Goal: Information Seeking & Learning: Learn about a topic

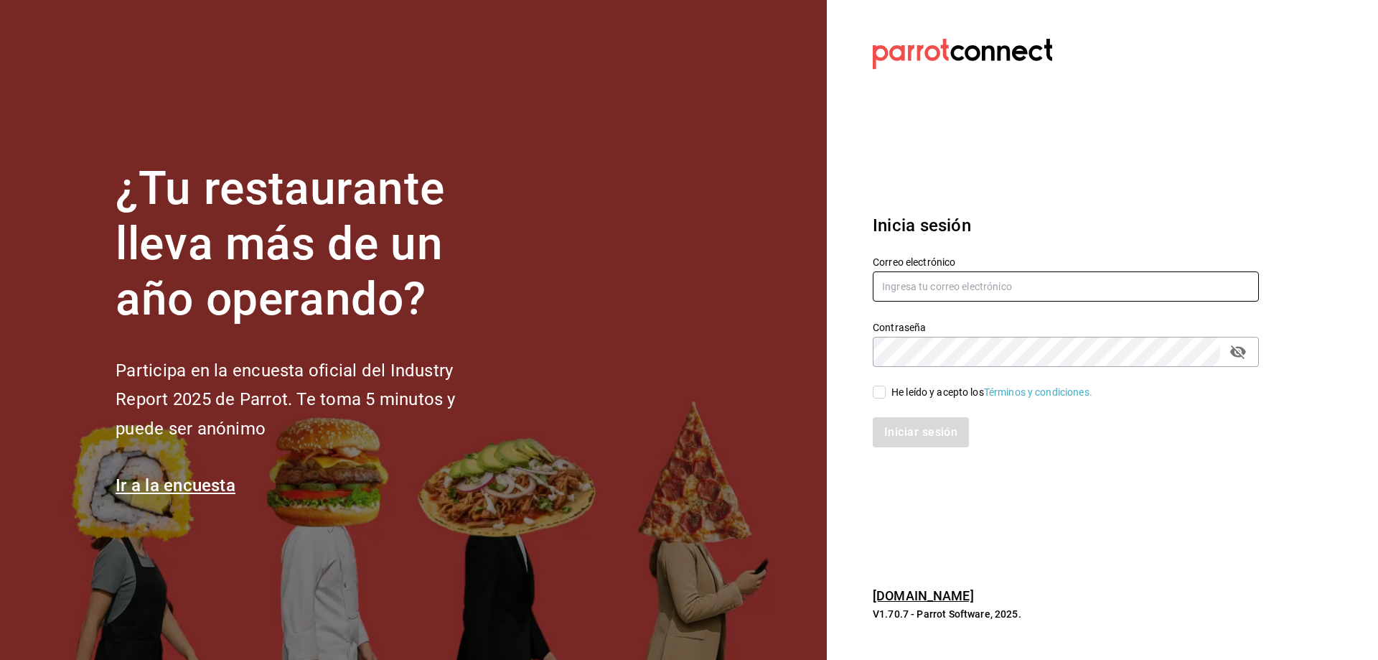
type input "chefabelino17@gmail.com"
click at [880, 390] on input "He leído y acepto los Términos y condiciones." at bounding box center [879, 391] width 13 height 13
checkbox input "true"
click at [894, 430] on button "Iniciar sesión" at bounding box center [922, 432] width 98 height 30
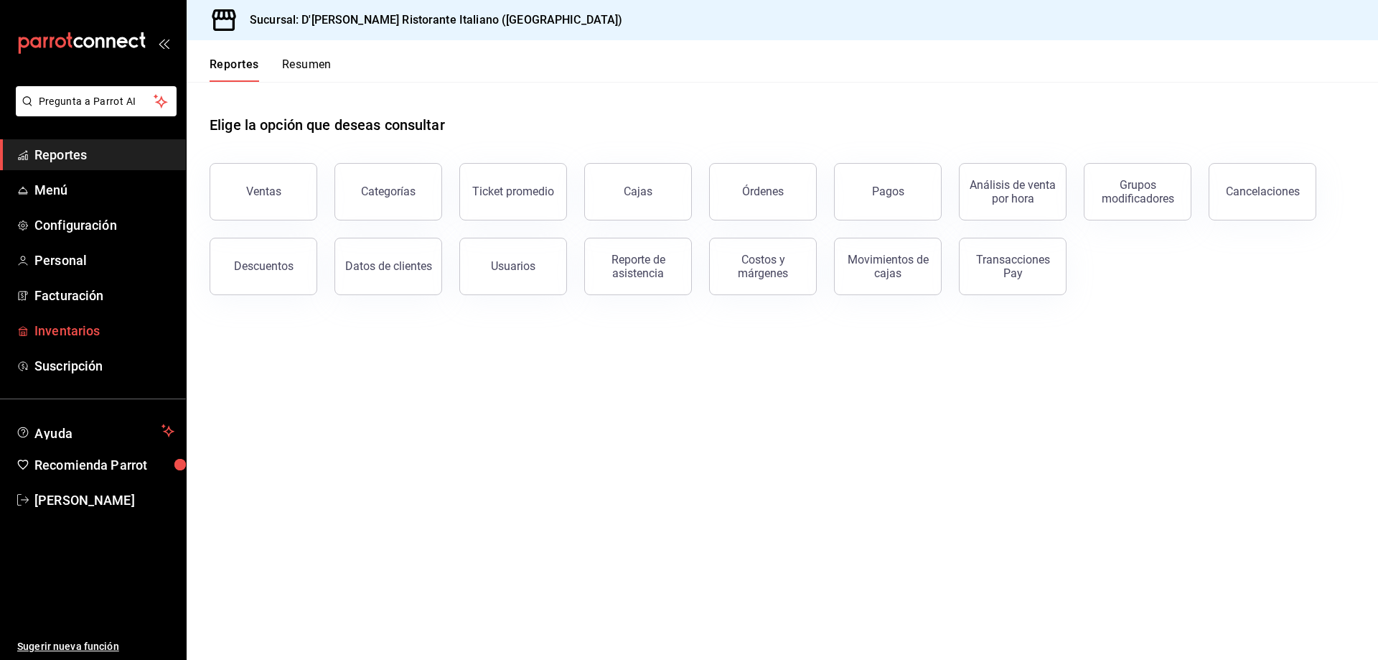
click at [64, 324] on span "Inventarios" at bounding box center [104, 330] width 140 height 19
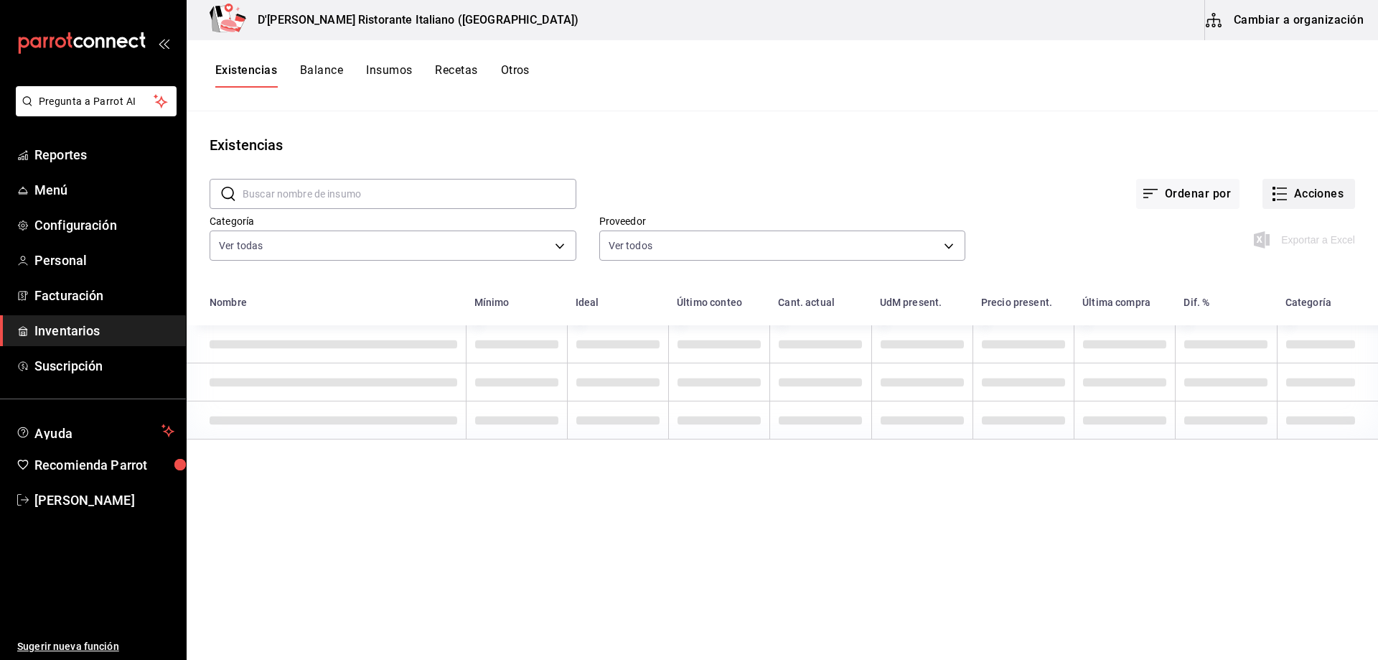
click at [1281, 188] on icon "button" at bounding box center [1282, 188] width 10 height 0
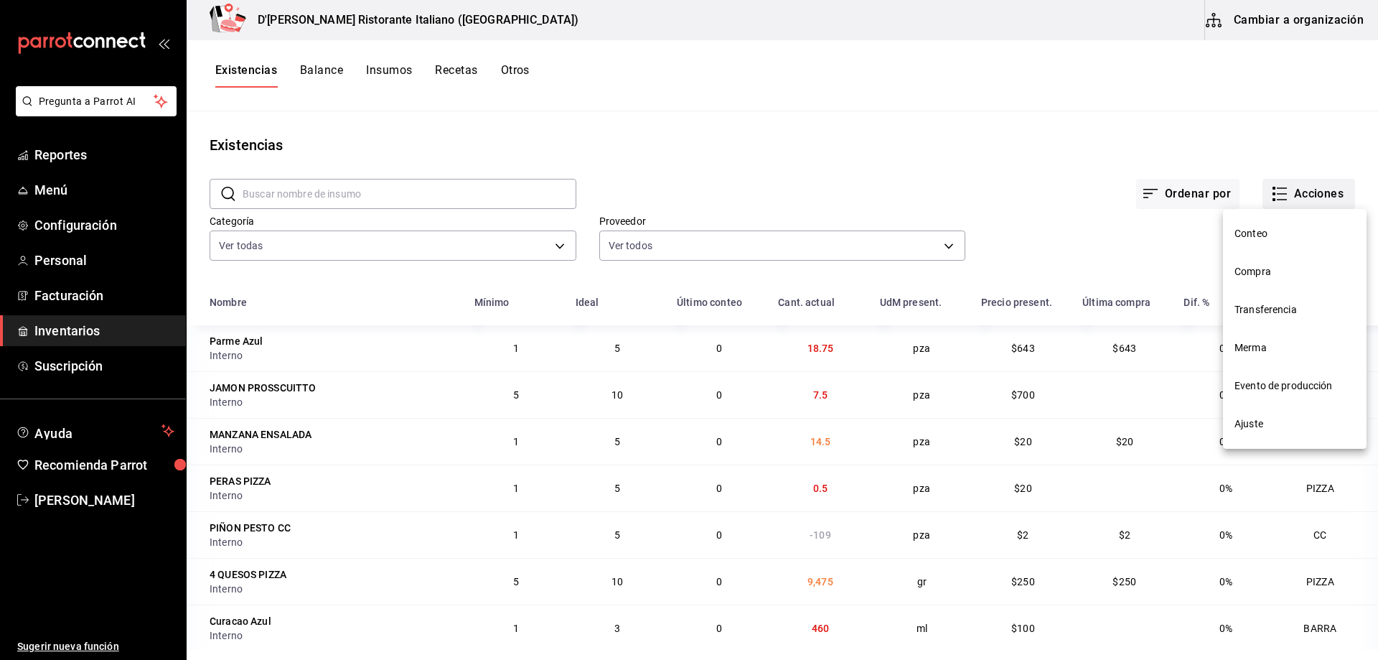
click at [1249, 271] on span "Compra" at bounding box center [1294, 271] width 121 height 15
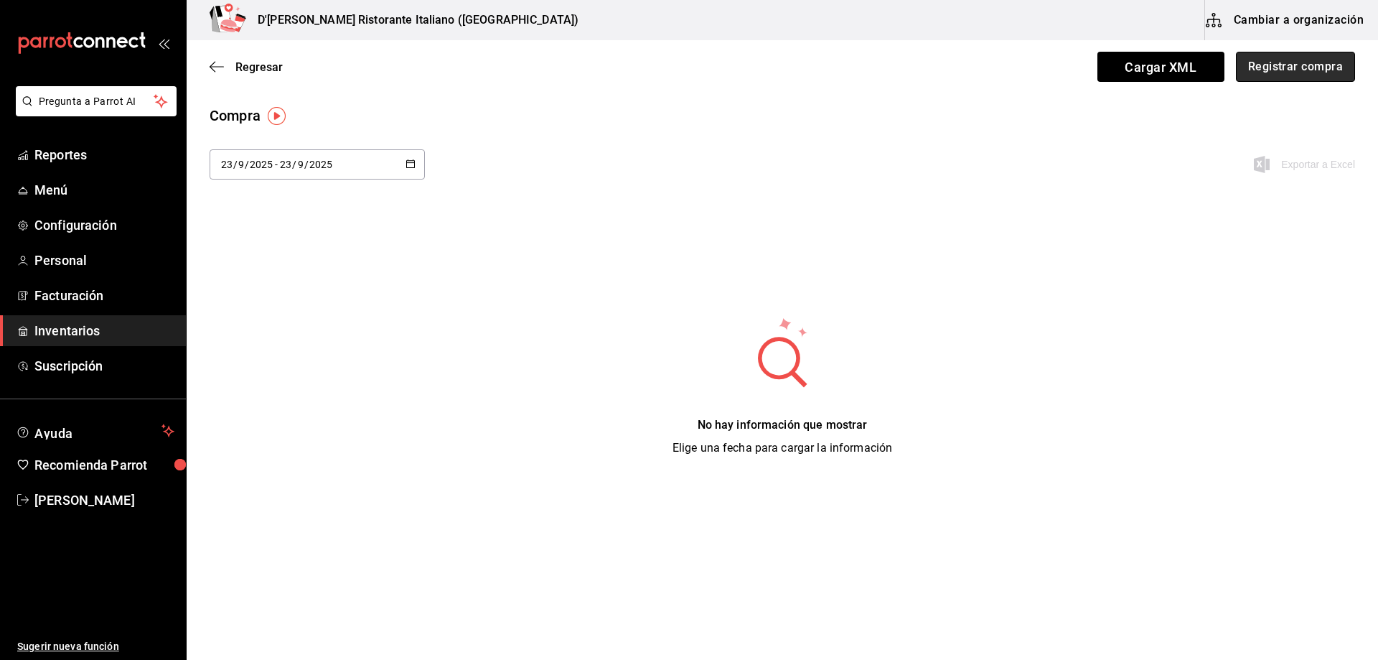
click at [1296, 67] on button "Registrar compra" at bounding box center [1295, 67] width 119 height 30
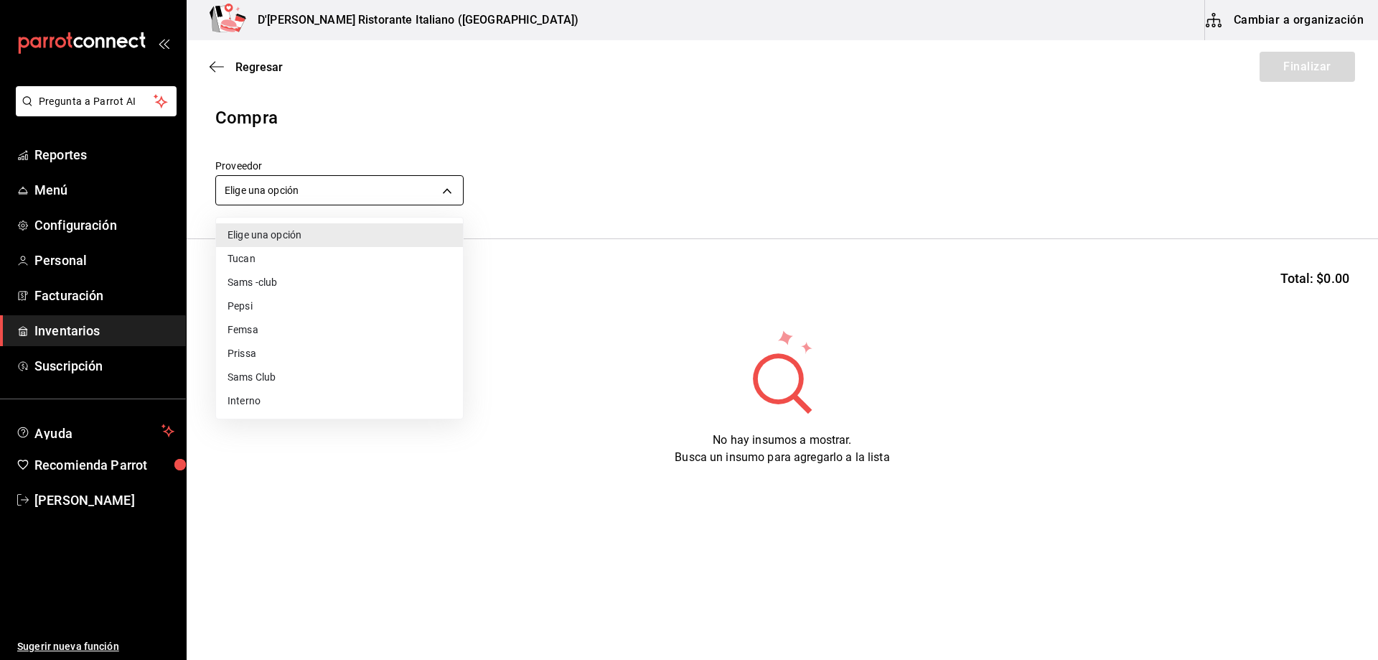
click at [370, 187] on body "Pregunta a Parrot AI Reportes Menú Configuración Personal Facturación Inventari…" at bounding box center [689, 289] width 1378 height 578
click at [266, 405] on li "Interno" at bounding box center [339, 401] width 247 height 24
type input "c6a919a6-4d7b-41a0-912d-64ff516ea06c"
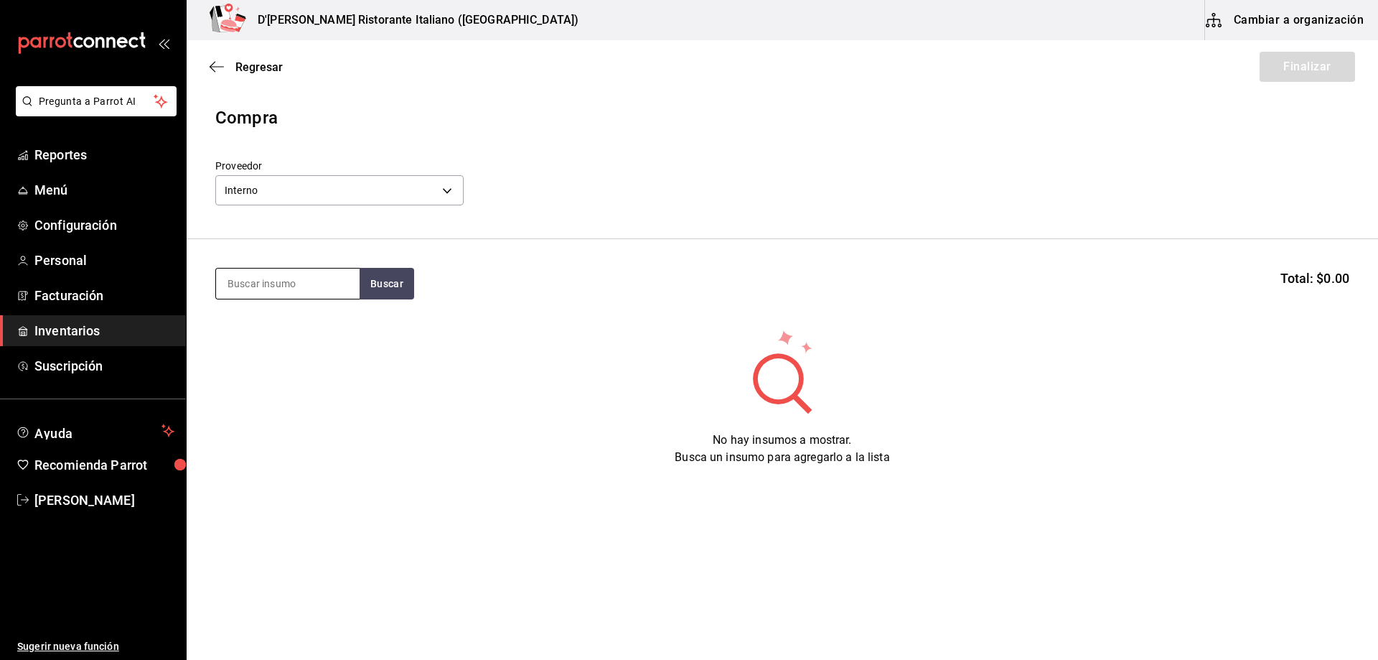
click at [284, 285] on input at bounding box center [288, 283] width 144 height 30
type input "pomo"
click at [264, 331] on div "SALSA POMODORO" at bounding box center [279, 324] width 103 height 17
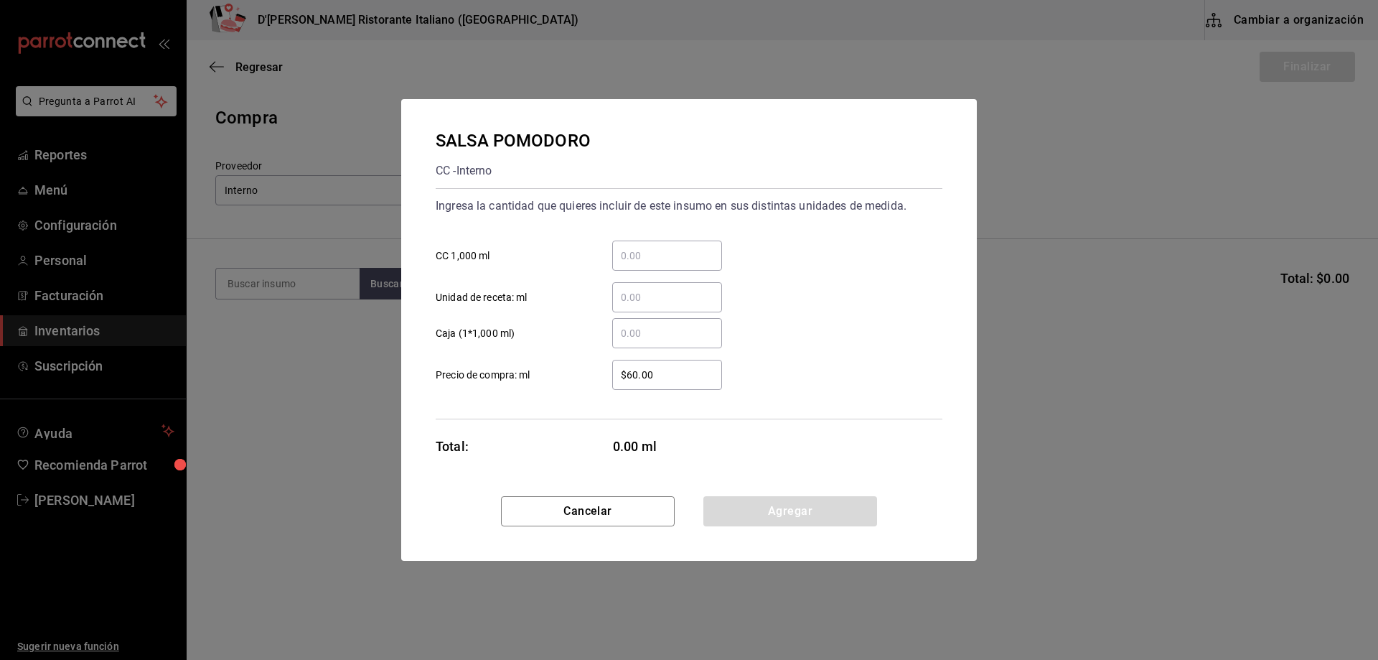
click at [652, 255] on input "​ CC 1,000 ml" at bounding box center [667, 255] width 110 height 17
type input "10"
click at [789, 507] on button "Agregar" at bounding box center [790, 511] width 174 height 30
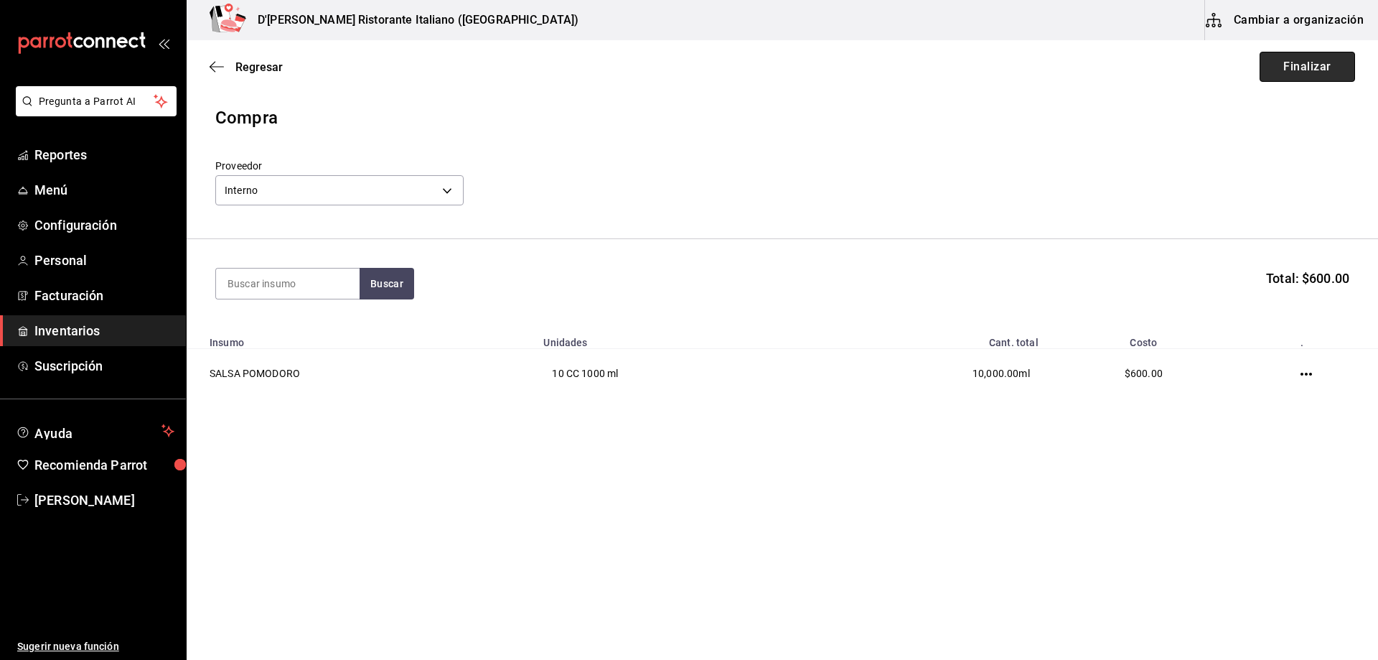
click at [1295, 65] on button "Finalizar" at bounding box center [1307, 67] width 95 height 30
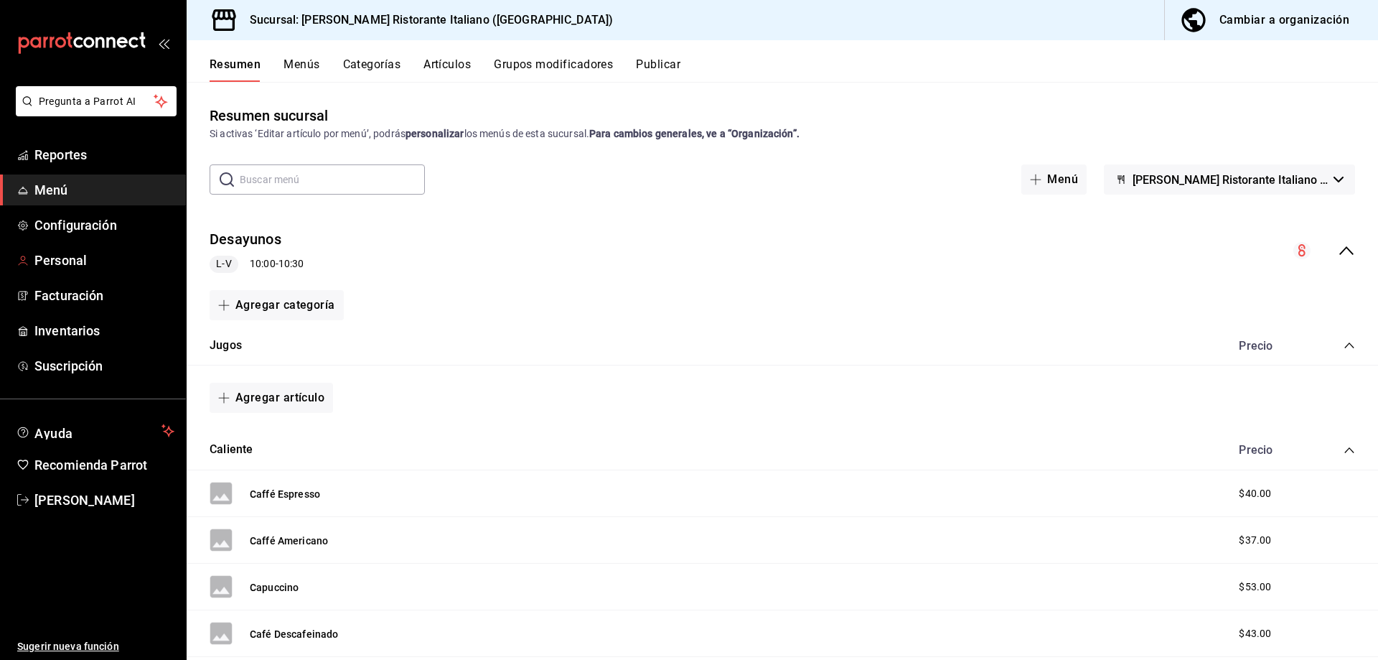
drag, startPoint x: 79, startPoint y: 258, endPoint x: 368, endPoint y: 187, distance: 298.0
click at [79, 258] on span "Personal" at bounding box center [104, 259] width 140 height 19
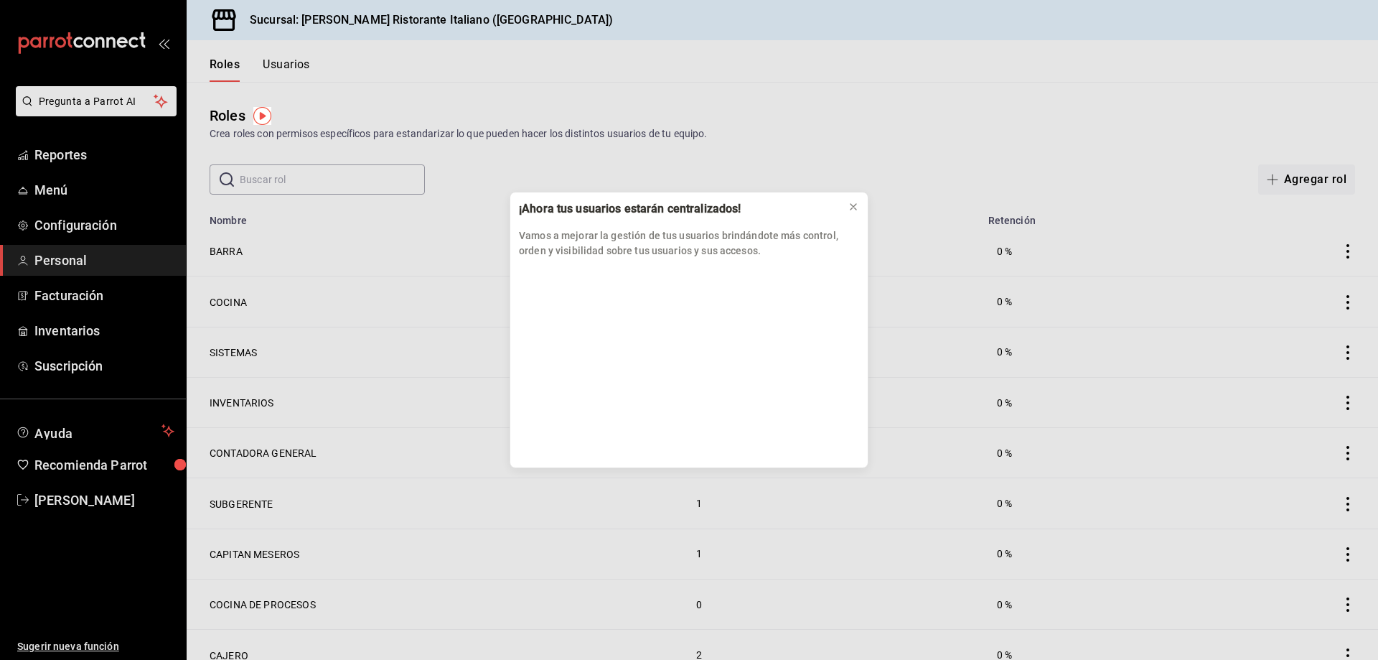
click at [297, 64] on div "¡Ahora tus usuarios estarán centralizados! Vamos a mejorar la gestión de tus us…" at bounding box center [689, 330] width 1378 height 660
click at [855, 207] on icon at bounding box center [853, 206] width 11 height 11
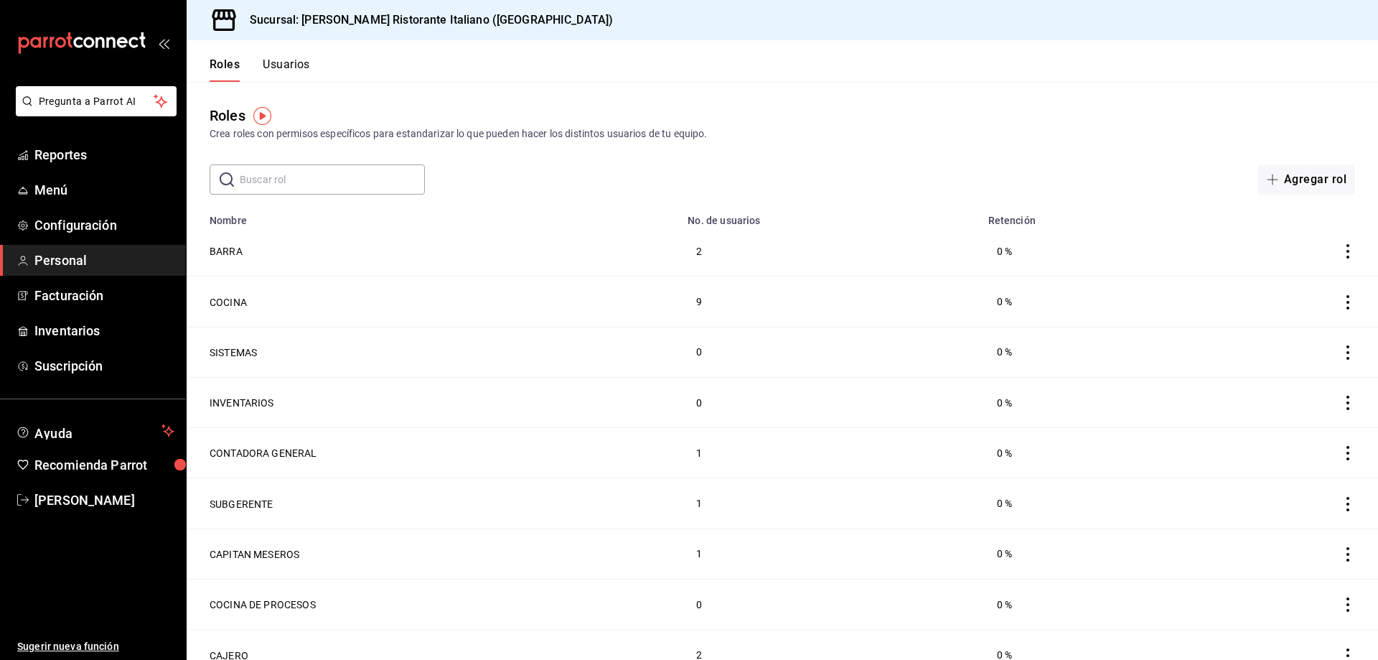
click at [300, 66] on button "Usuarios" at bounding box center [286, 69] width 47 height 24
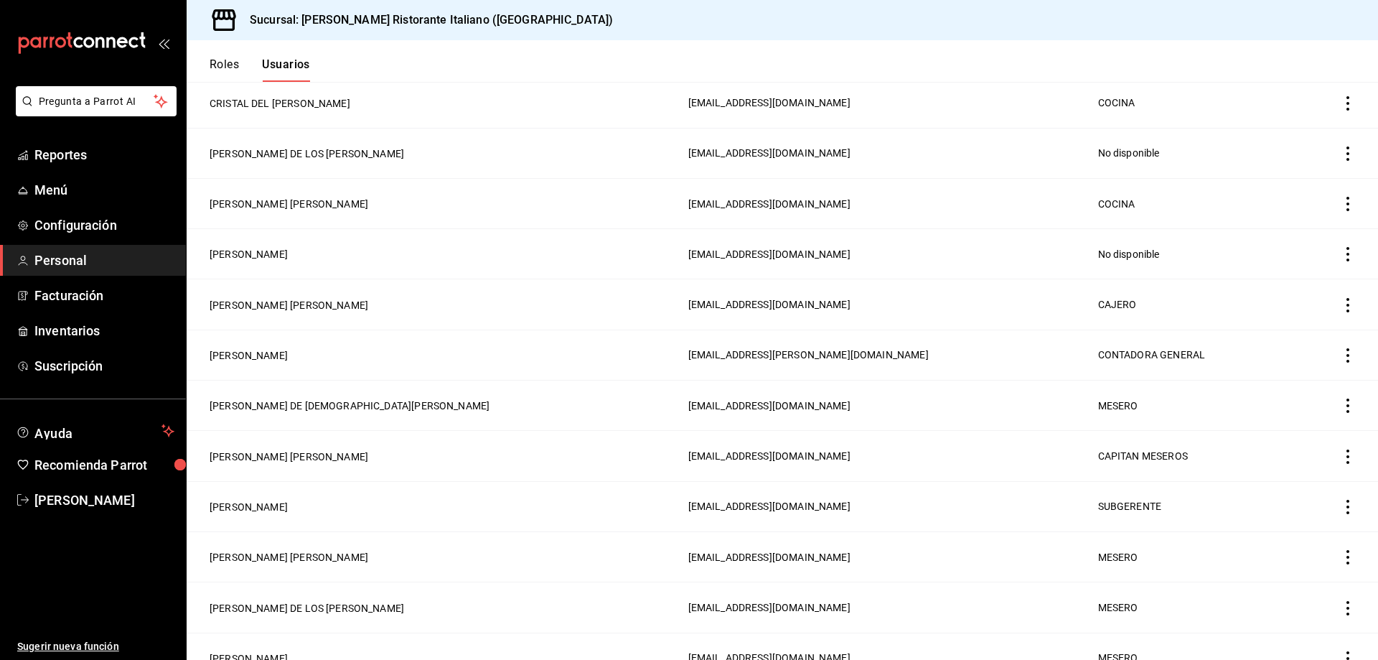
scroll to position [646, 0]
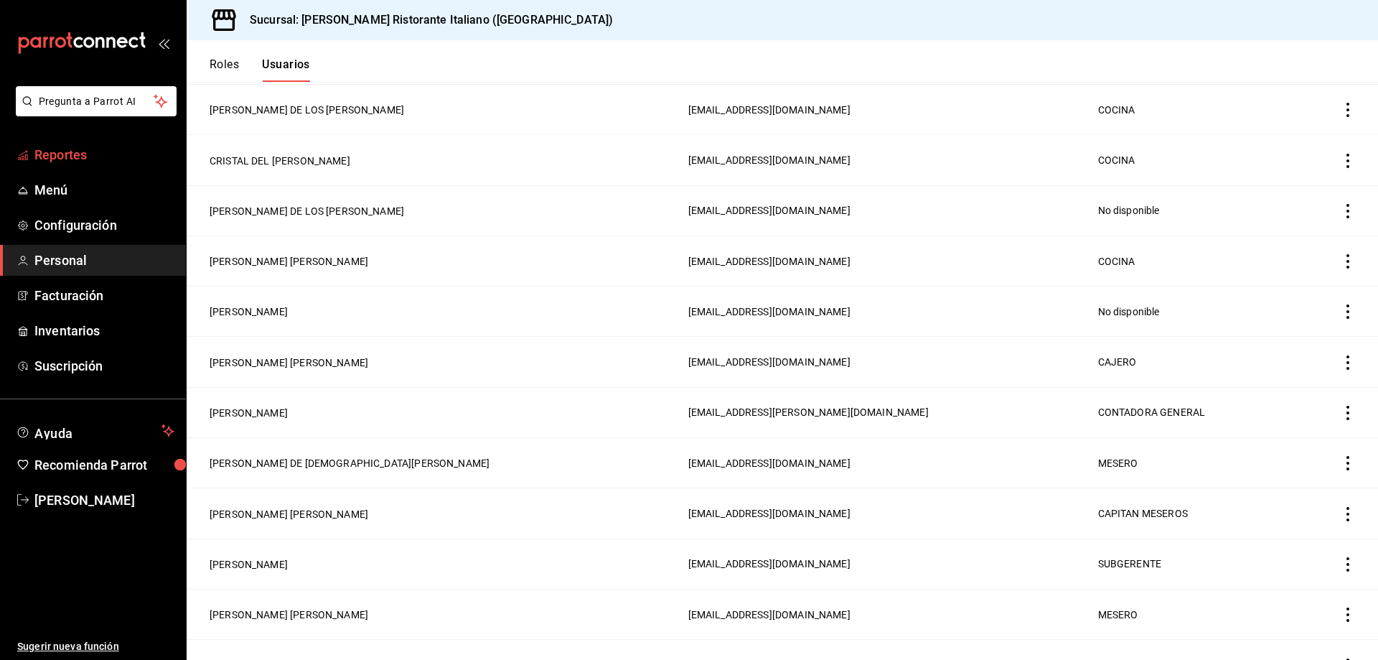
click at [82, 151] on span "Reportes" at bounding box center [104, 154] width 140 height 19
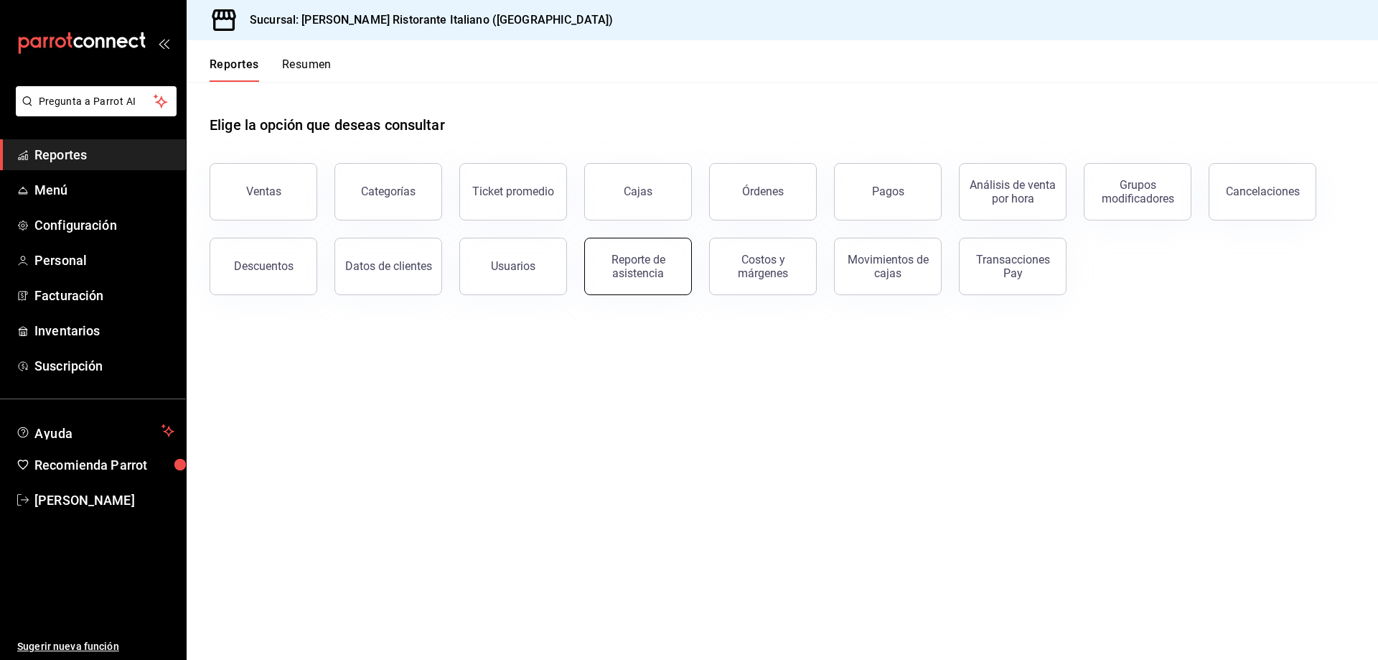
click at [623, 275] on div "Reporte de asistencia" at bounding box center [638, 266] width 89 height 27
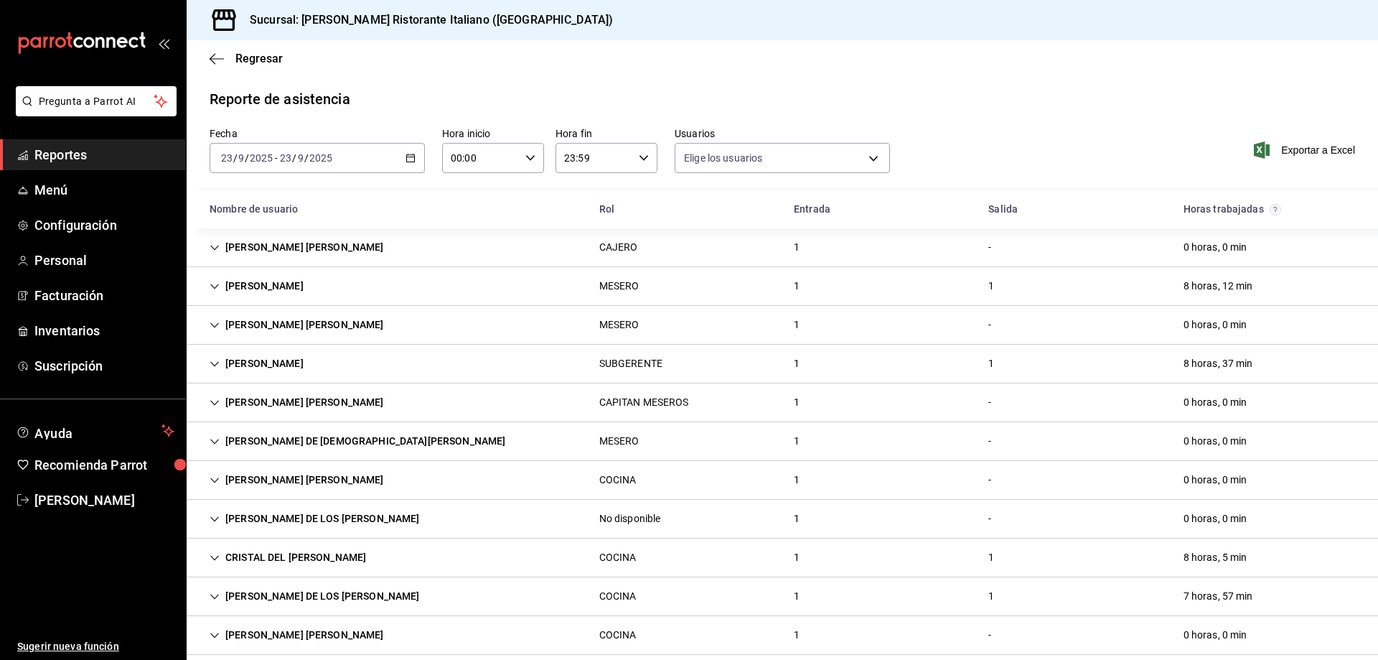
type input "fbaa1dcd-9b1b-42d3-8417-c392ee4ac69c,c847f7ff-4ec8-4711-b402-dbc889304ff0,82cd9…"
click at [258, 59] on span "Regresar" at bounding box center [258, 59] width 47 height 14
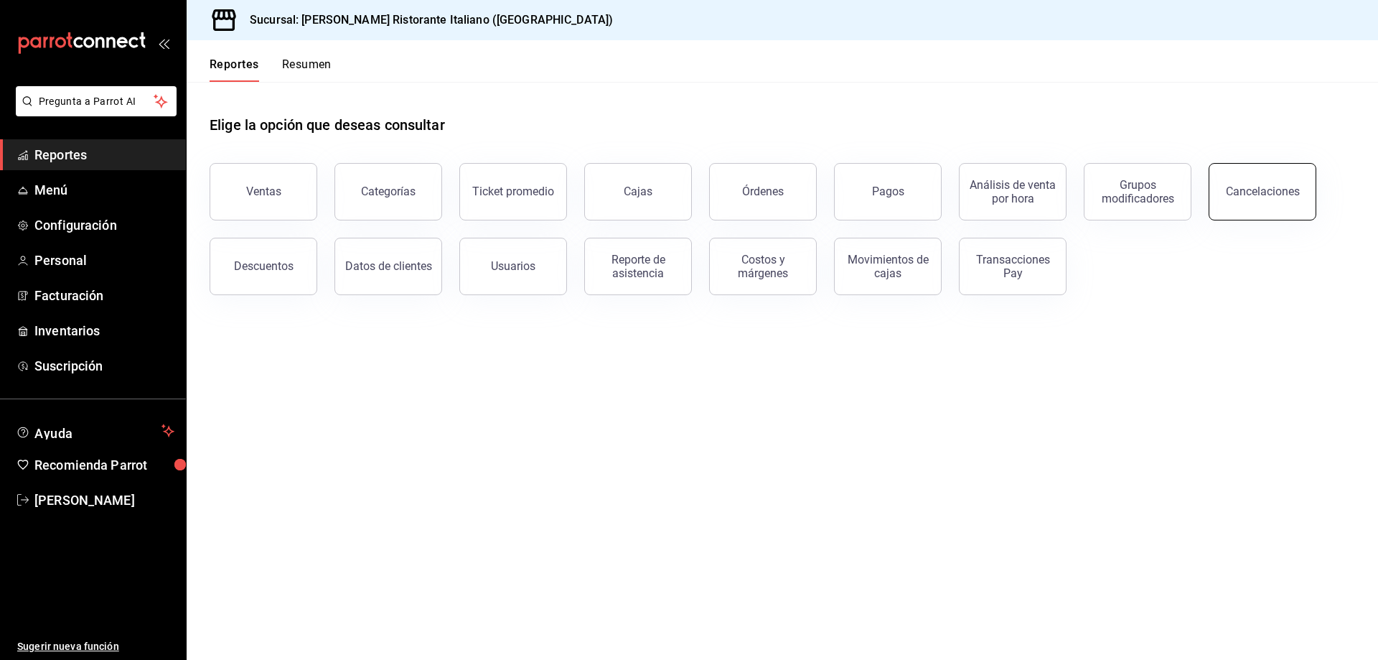
click at [1262, 187] on div "Cancelaciones" at bounding box center [1263, 191] width 74 height 14
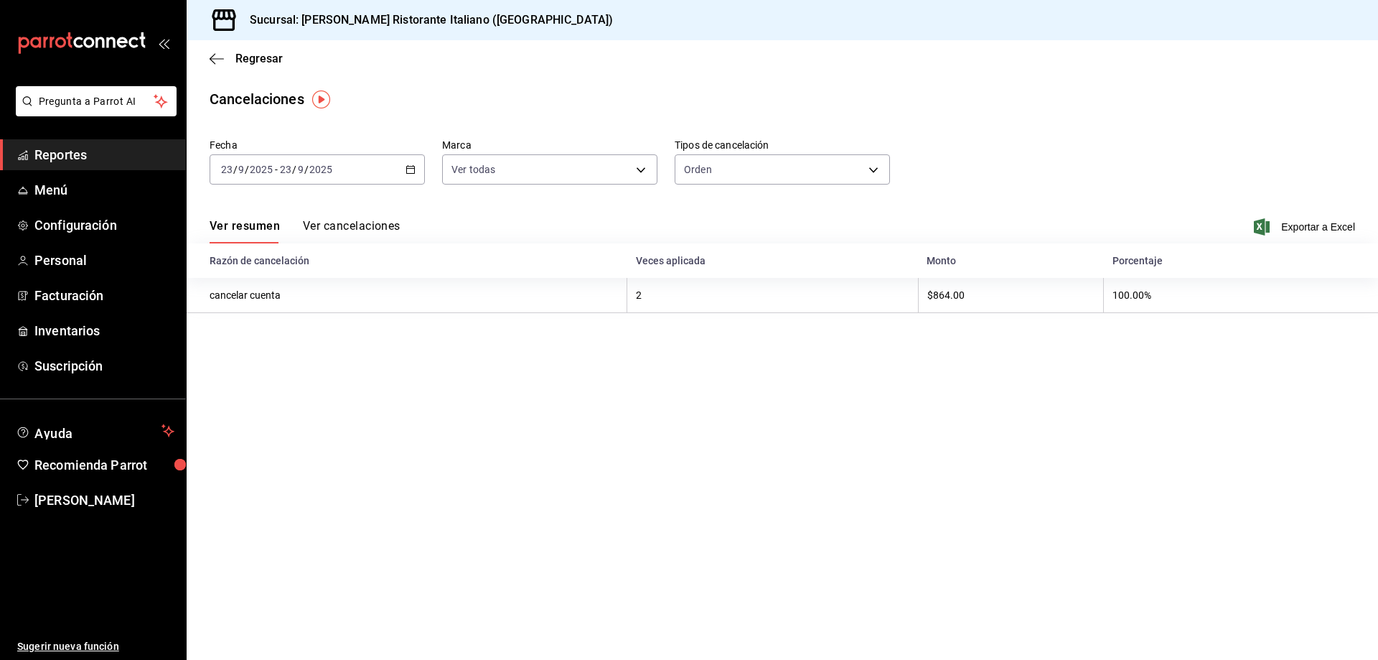
click at [372, 224] on button "Ver cancelaciones" at bounding box center [352, 231] width 98 height 24
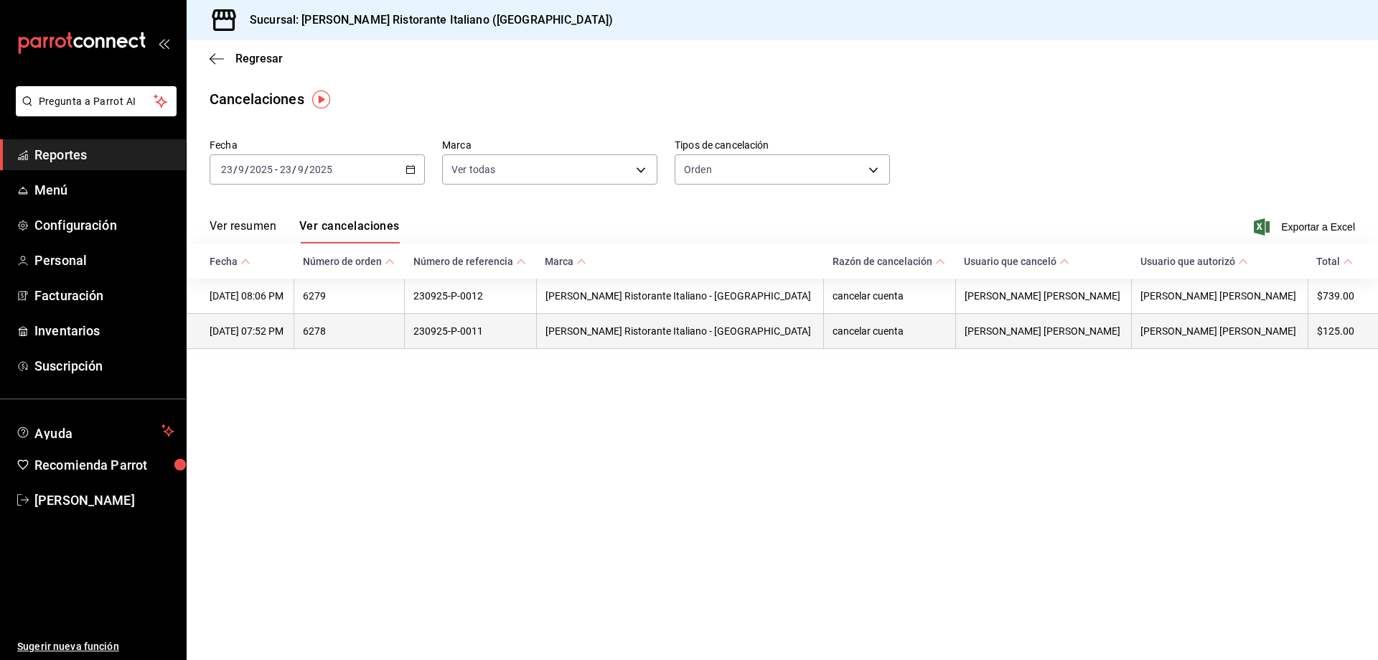
click at [1058, 335] on th "[PERSON_NAME] [PERSON_NAME]" at bounding box center [1043, 331] width 176 height 35
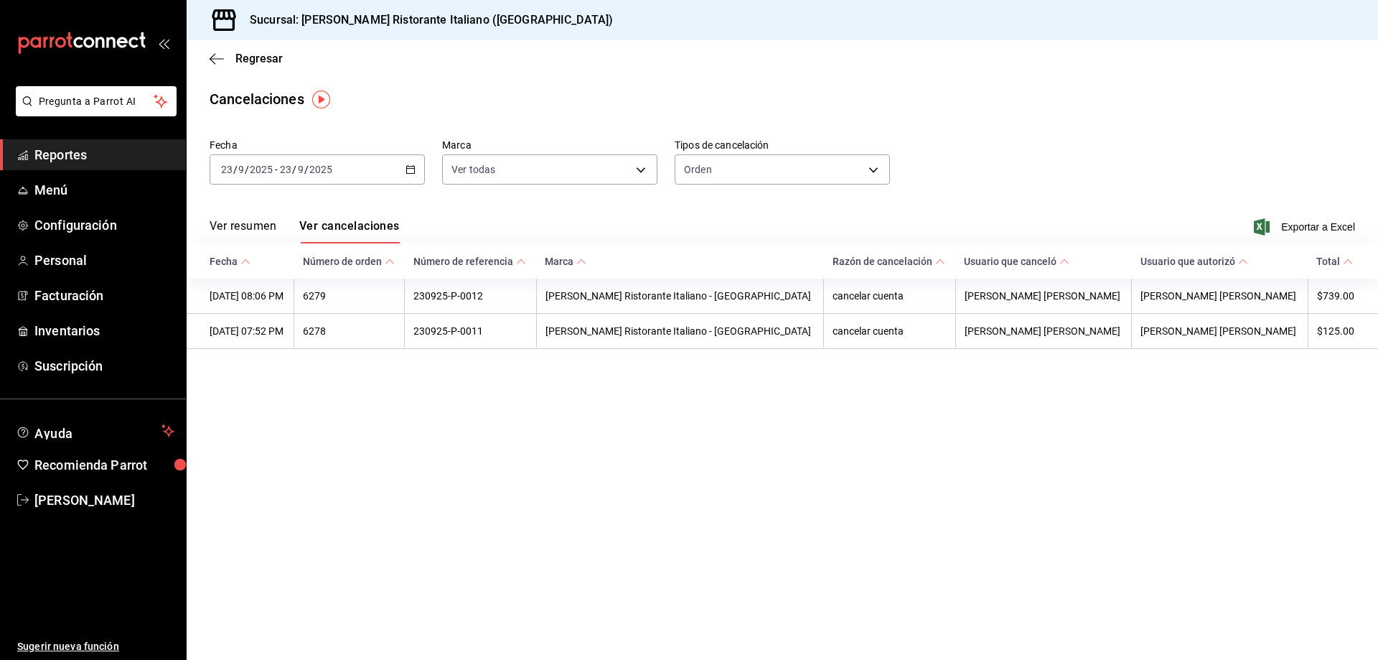
click at [440, 447] on main "Regresar Cancelaciones Fecha [DATE] [DATE] - [DATE] [DATE] Marca Ver todas [obj…" at bounding box center [782, 349] width 1191 height 619
click at [240, 60] on span "Regresar" at bounding box center [258, 59] width 47 height 14
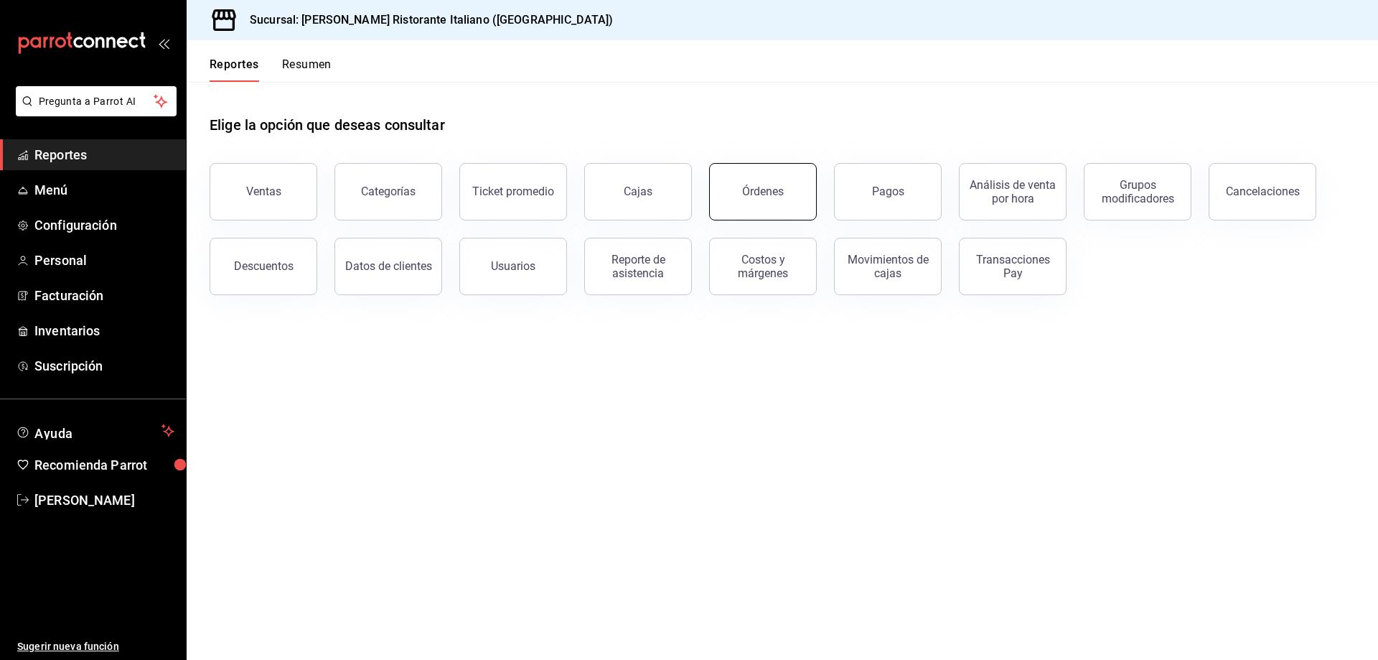
click at [787, 191] on button "Órdenes" at bounding box center [763, 191] width 108 height 57
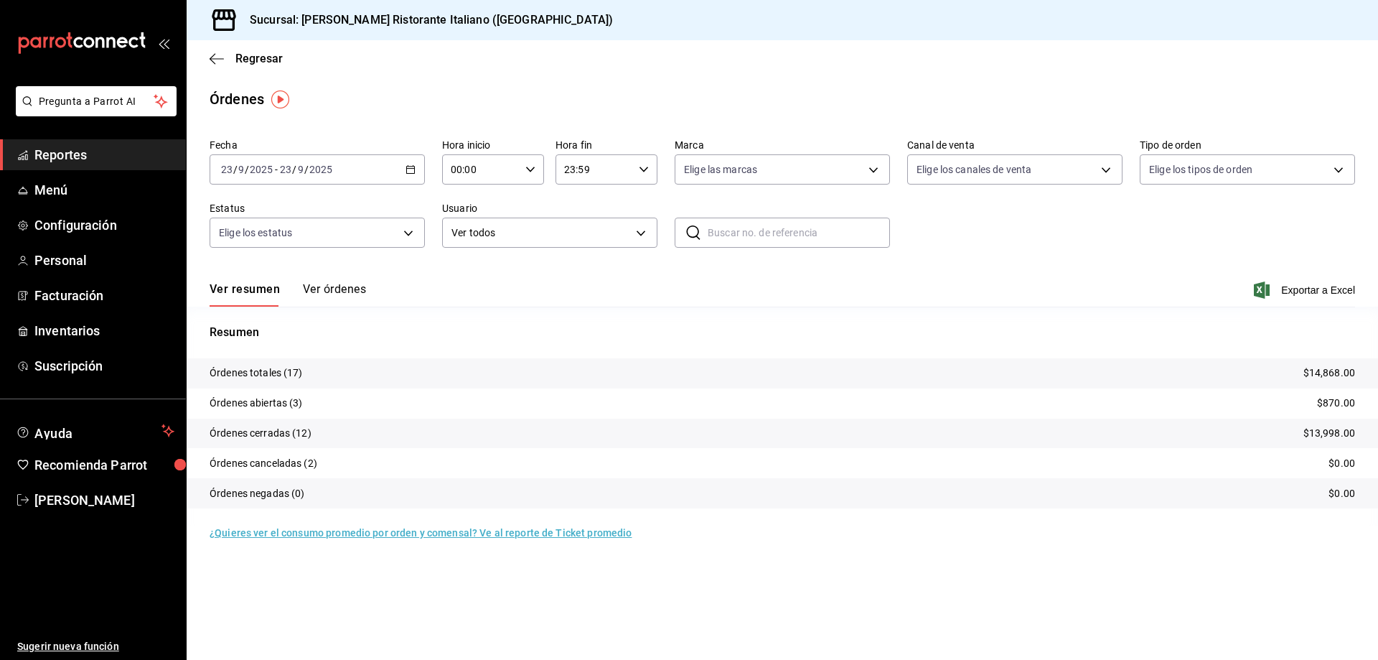
click at [335, 288] on button "Ver órdenes" at bounding box center [334, 294] width 63 height 24
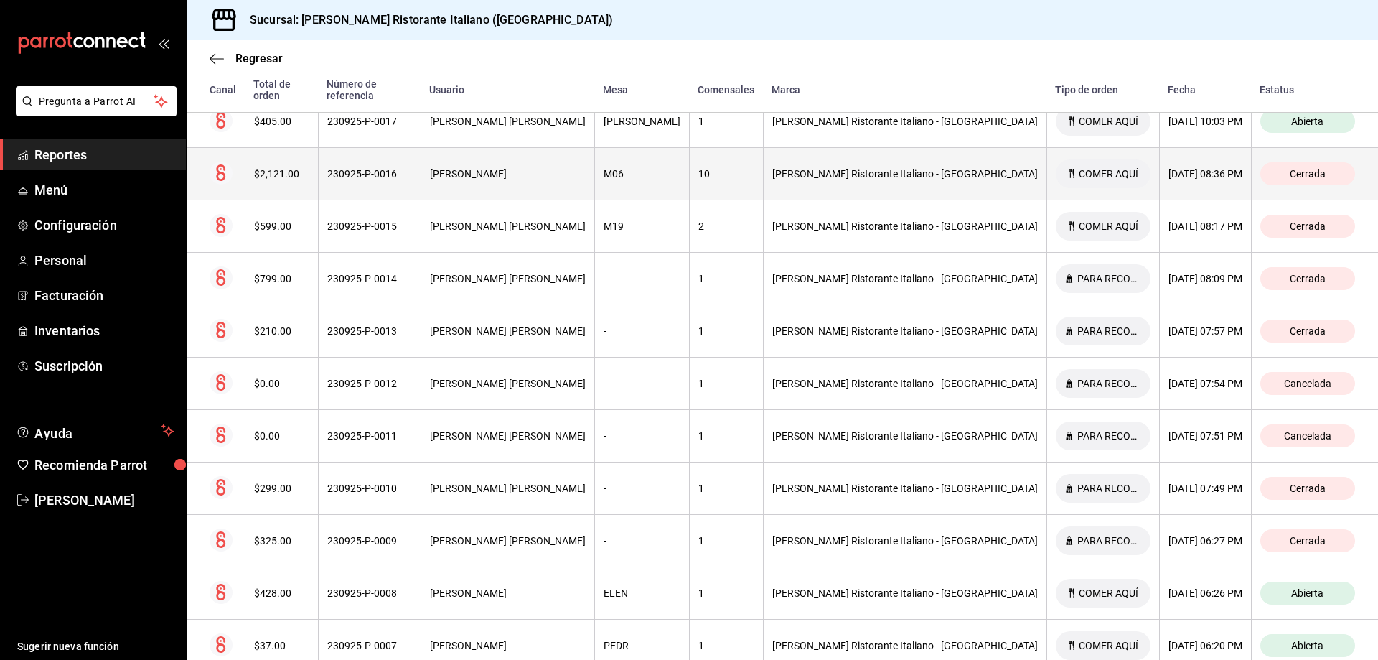
scroll to position [287, 0]
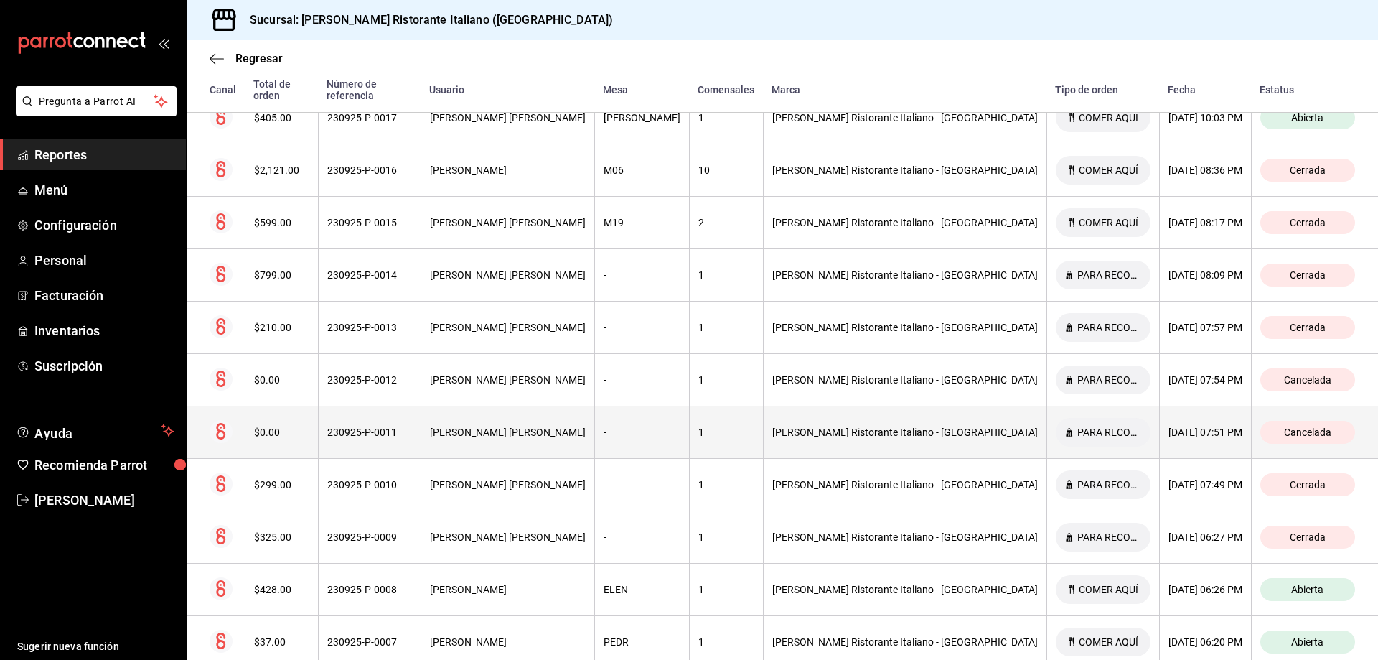
click at [874, 426] on div "[PERSON_NAME] Ristorante Italiano - [GEOGRAPHIC_DATA]" at bounding box center [905, 431] width 266 height 11
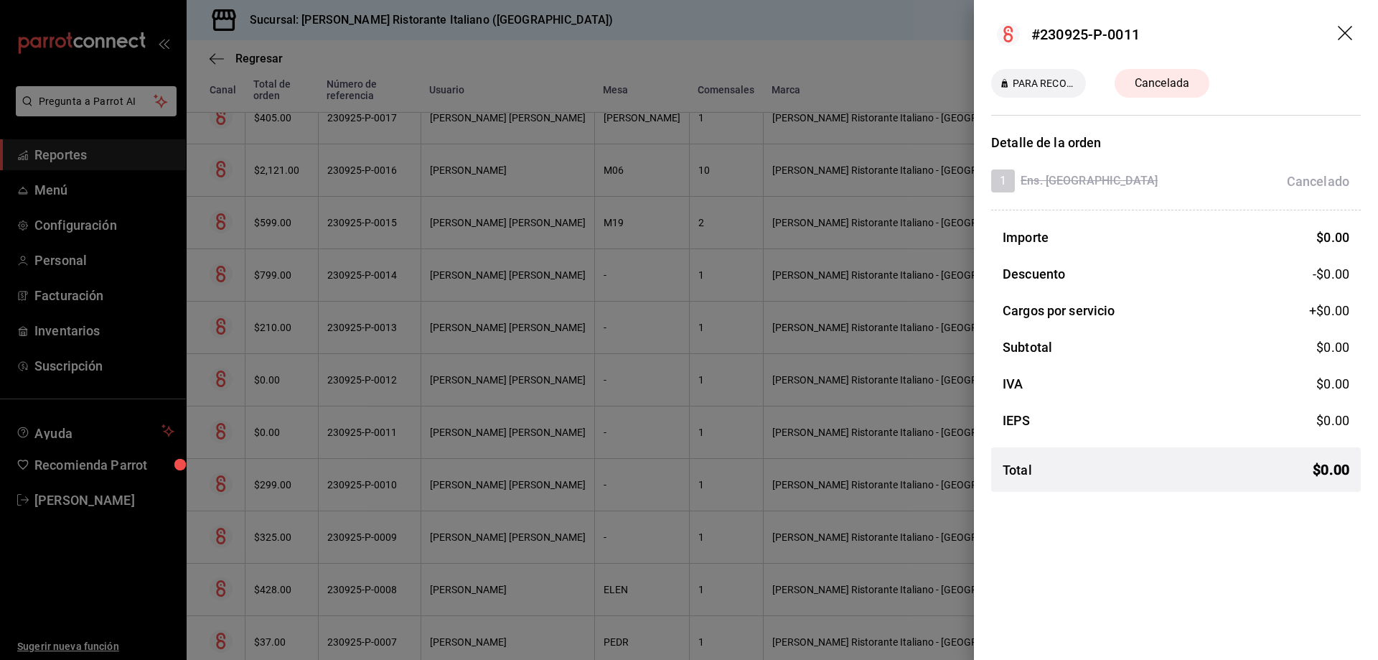
click at [1343, 29] on icon "drag" at bounding box center [1346, 34] width 17 height 17
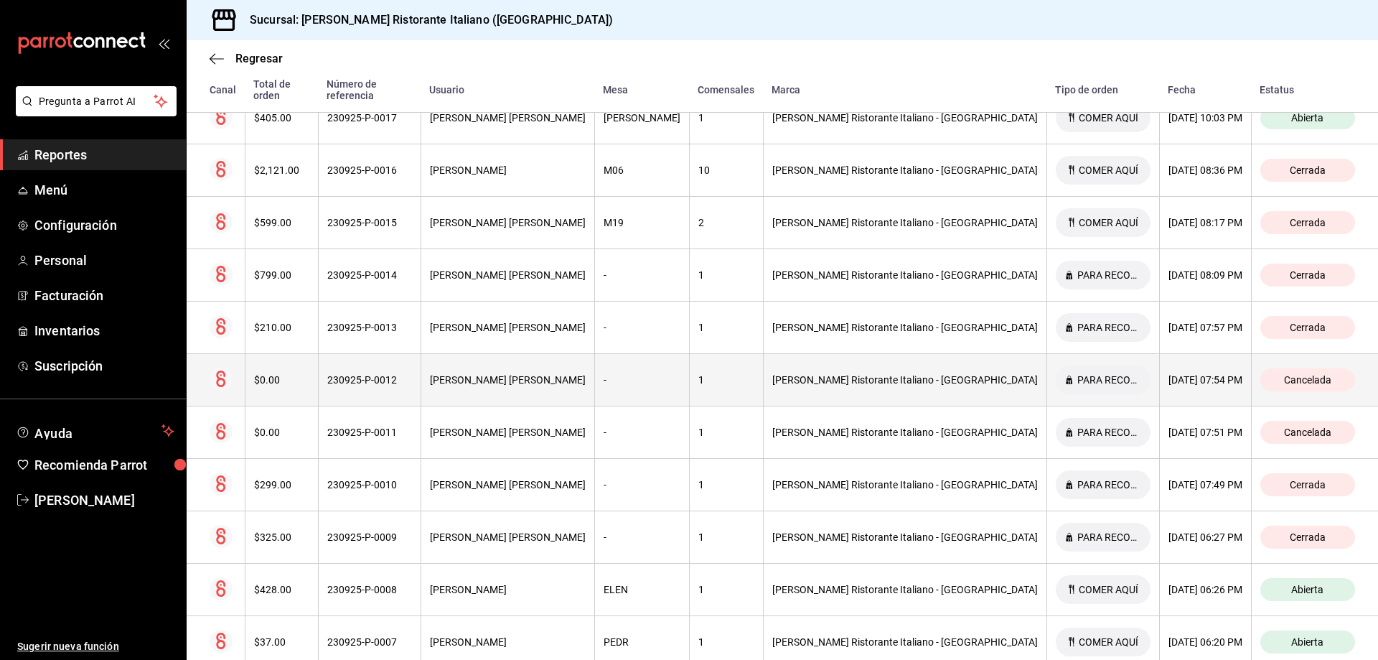
click at [1278, 374] on span "Cancelada" at bounding box center [1307, 379] width 59 height 11
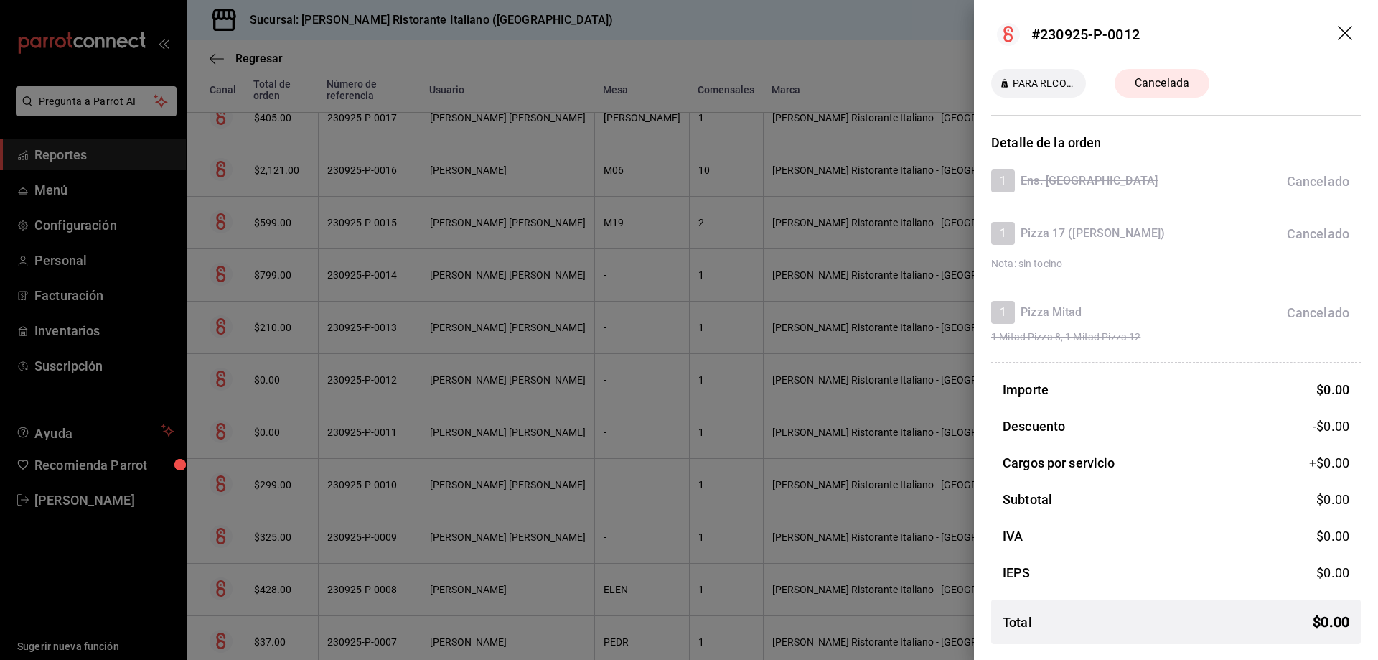
click at [1346, 32] on icon "drag" at bounding box center [1345, 33] width 14 height 14
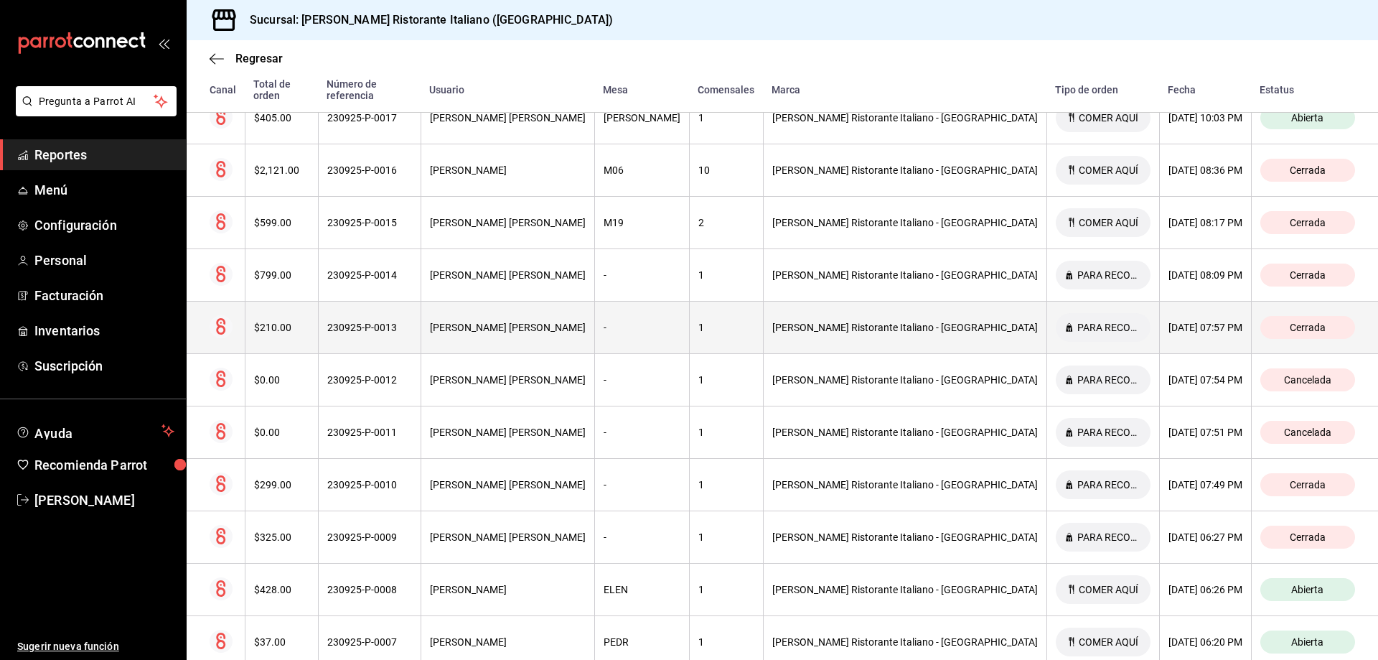
click at [543, 322] on div "[PERSON_NAME] [PERSON_NAME]" at bounding box center [508, 327] width 156 height 11
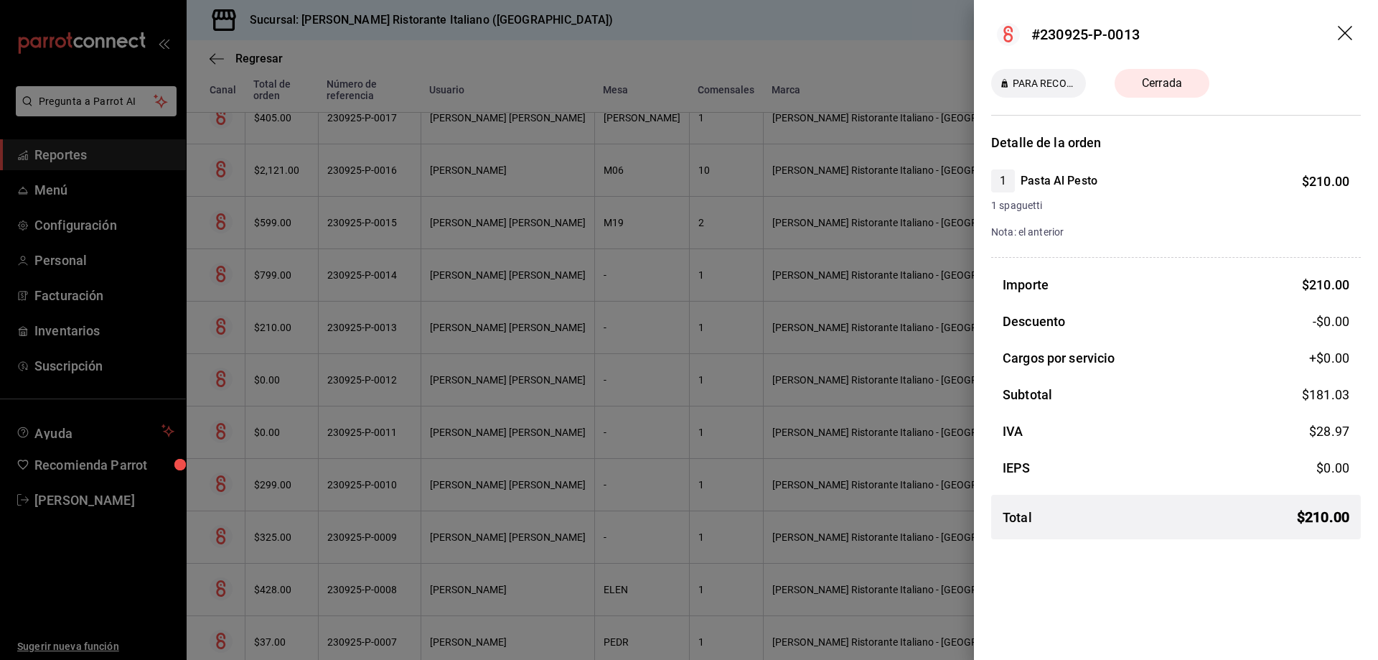
click at [1346, 35] on icon "drag" at bounding box center [1345, 33] width 14 height 14
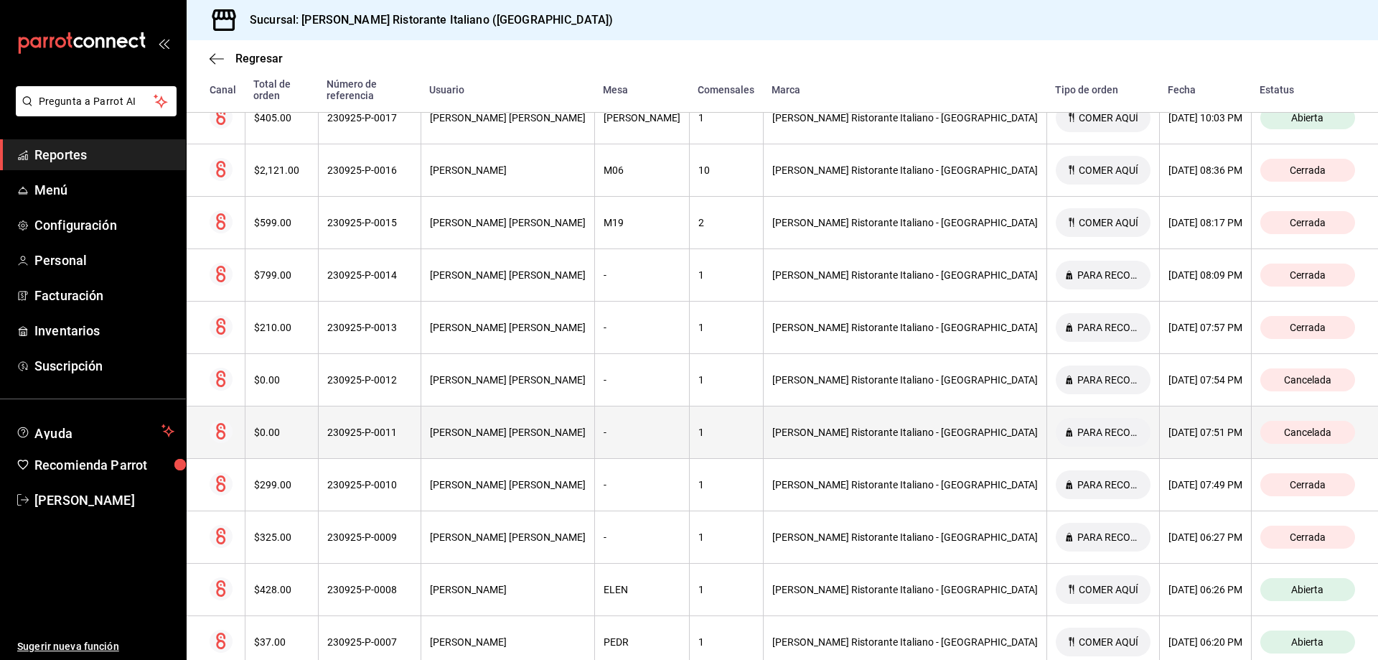
click at [1278, 426] on span "Cancelada" at bounding box center [1307, 431] width 59 height 11
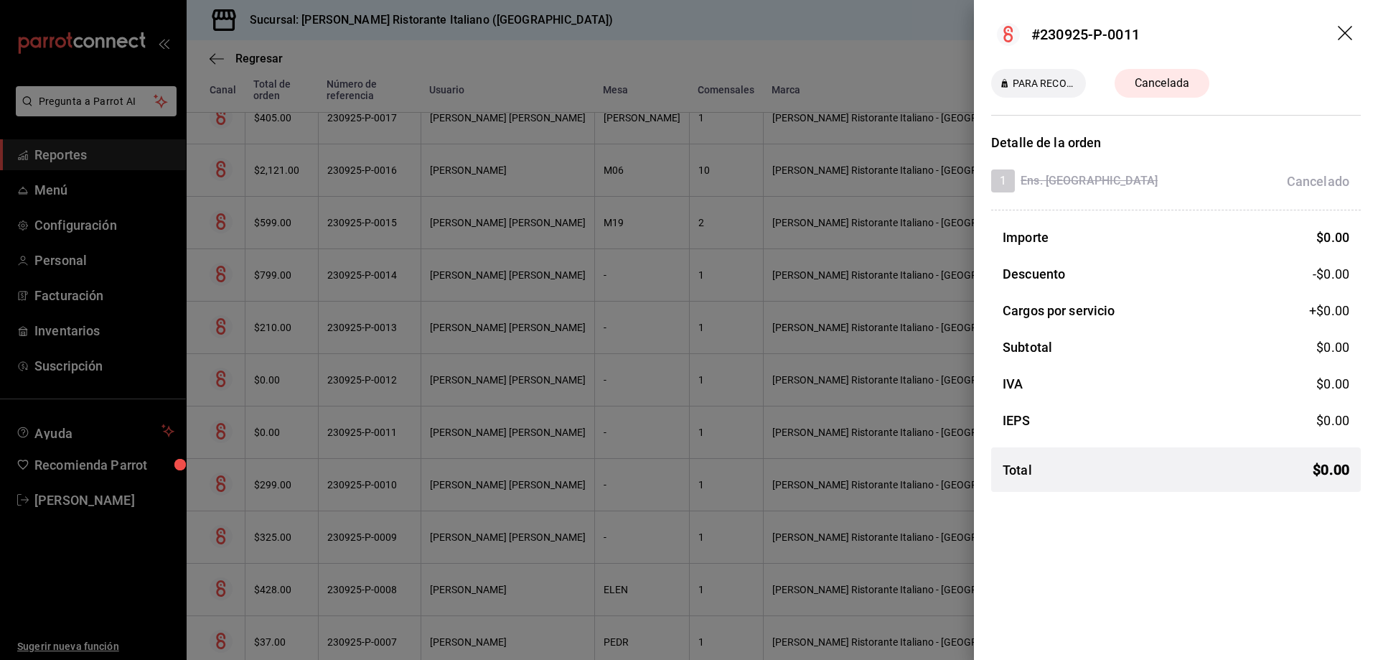
click at [1341, 31] on icon "drag" at bounding box center [1346, 34] width 17 height 17
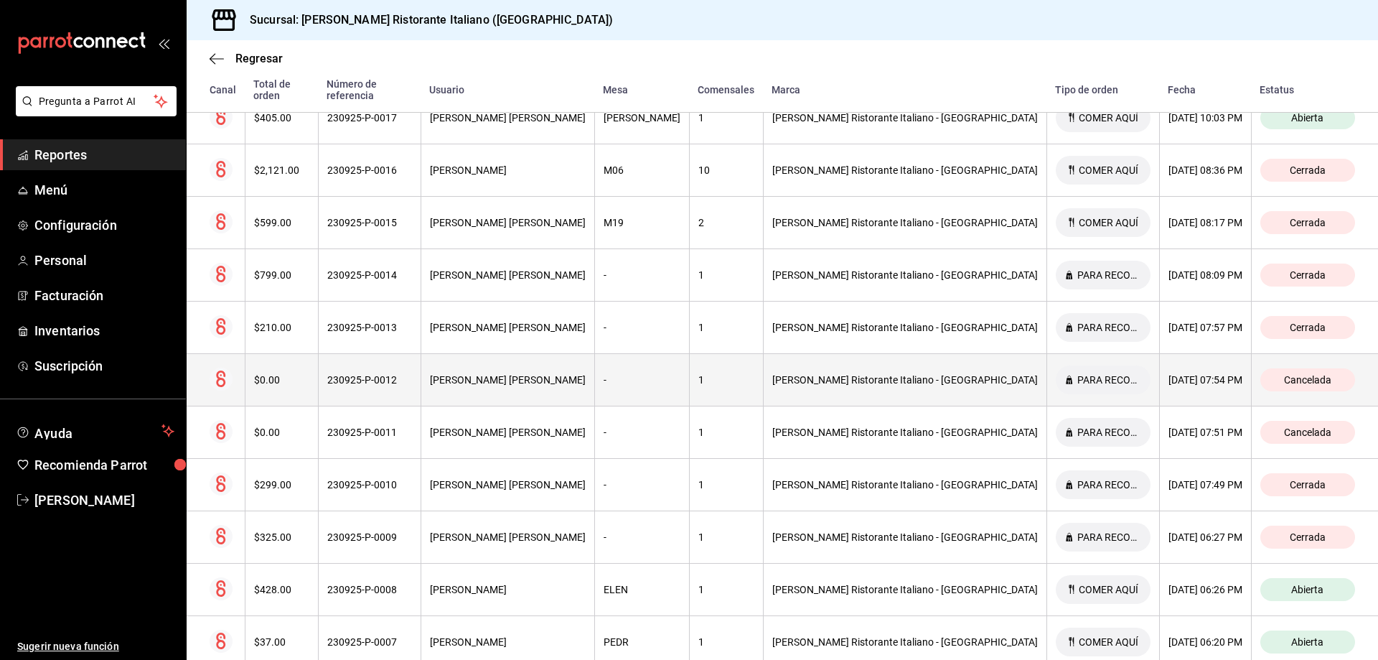
click at [563, 374] on div "[PERSON_NAME] [PERSON_NAME]" at bounding box center [508, 379] width 156 height 11
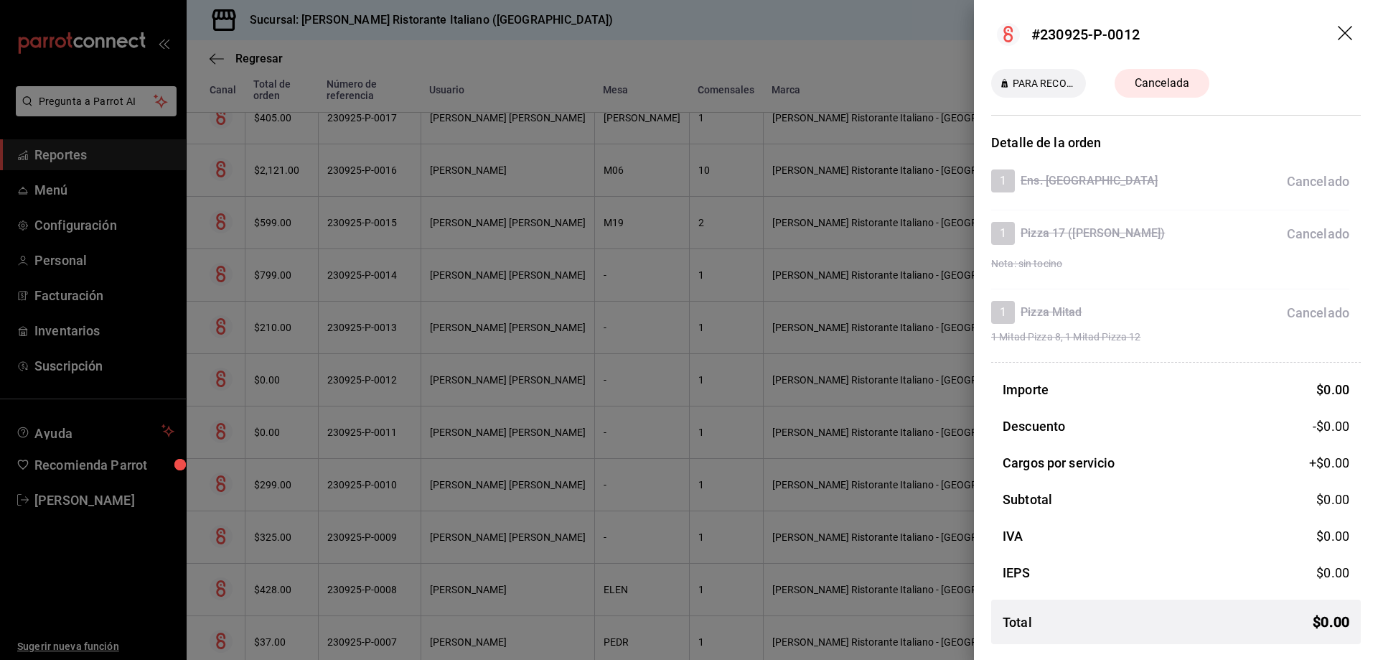
click at [1344, 30] on icon "drag" at bounding box center [1346, 34] width 17 height 17
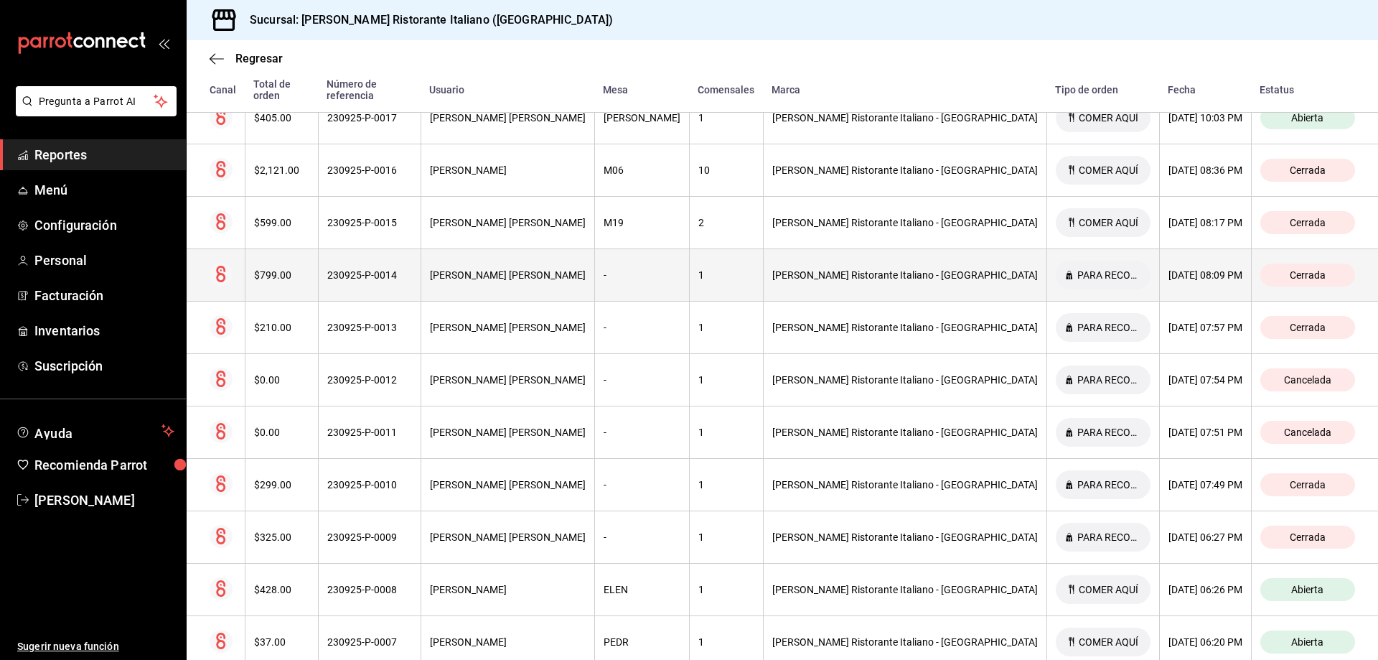
click at [914, 269] on div "[PERSON_NAME] Ristorante Italiano - [GEOGRAPHIC_DATA]" at bounding box center [905, 274] width 266 height 11
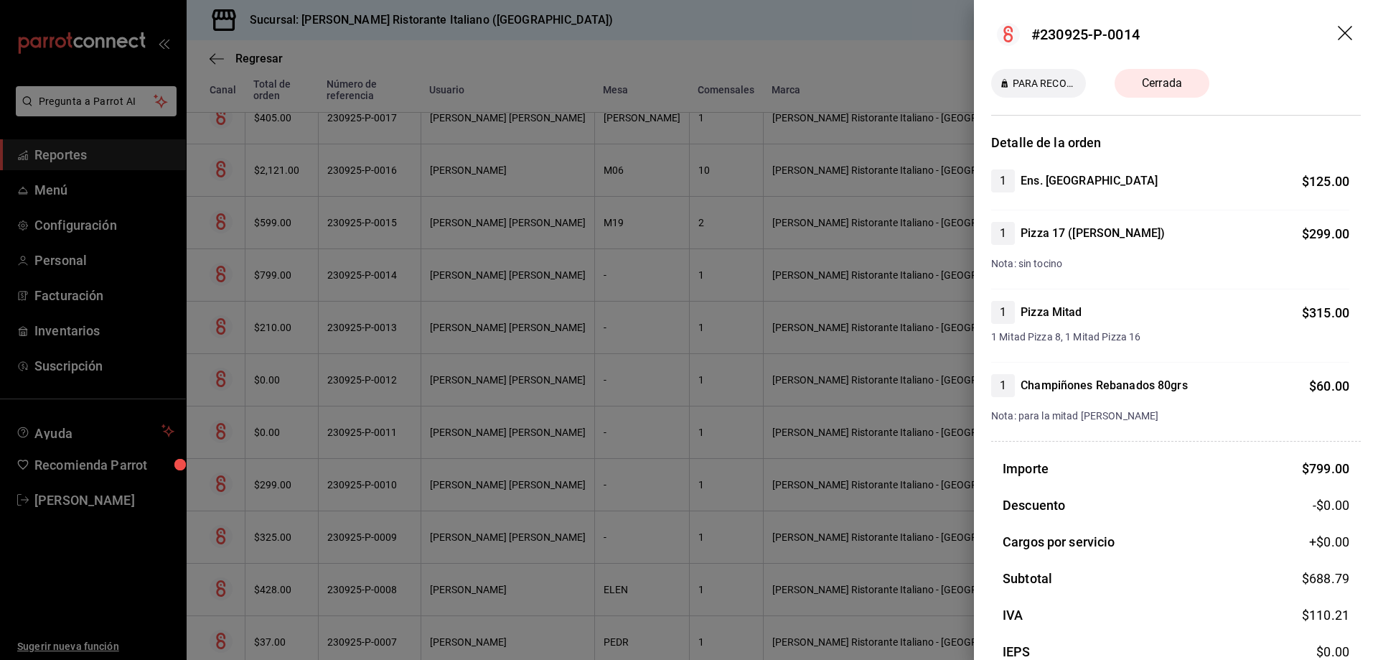
click at [1338, 33] on icon "drag" at bounding box center [1345, 33] width 14 height 14
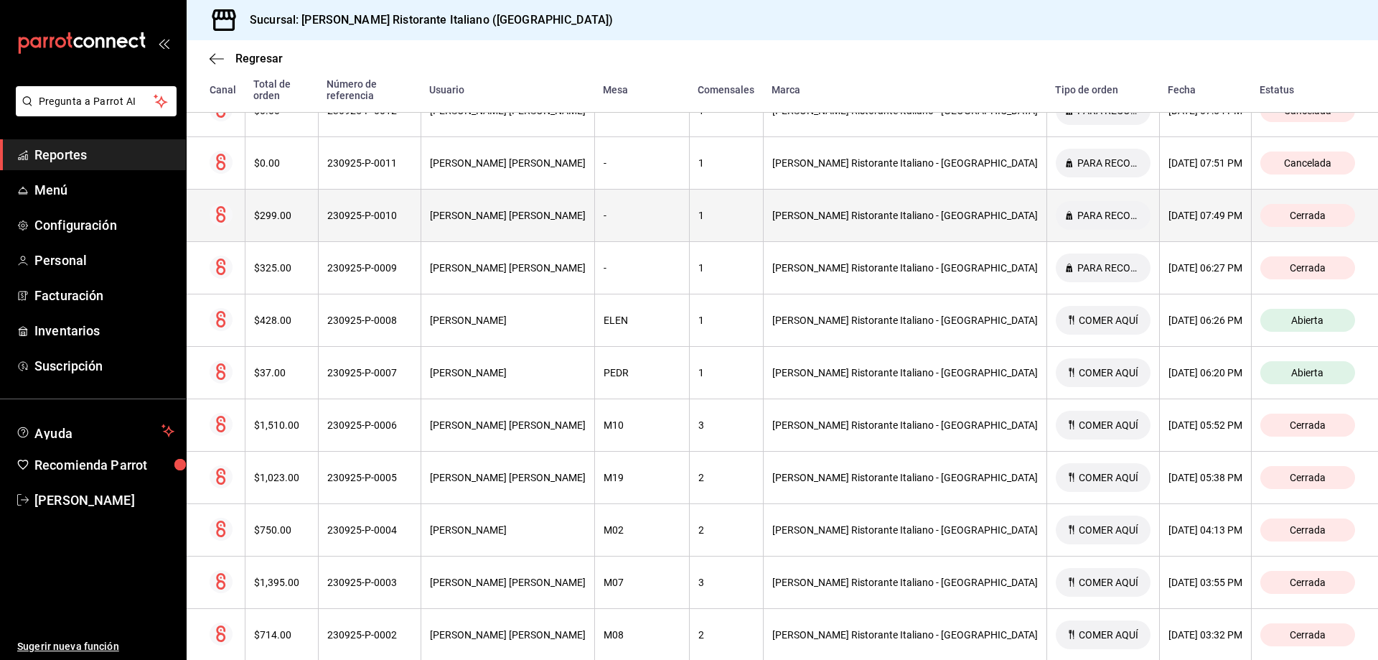
scroll to position [628, 0]
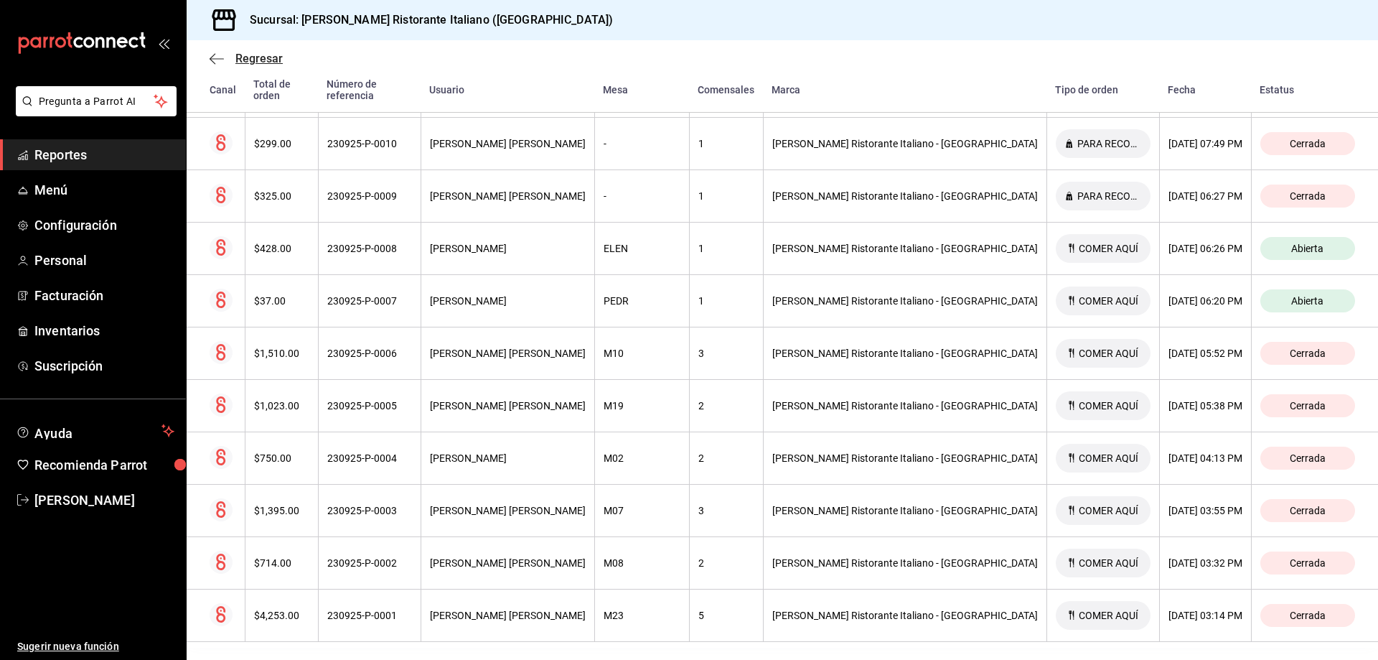
click at [244, 56] on span "Regresar" at bounding box center [258, 59] width 47 height 14
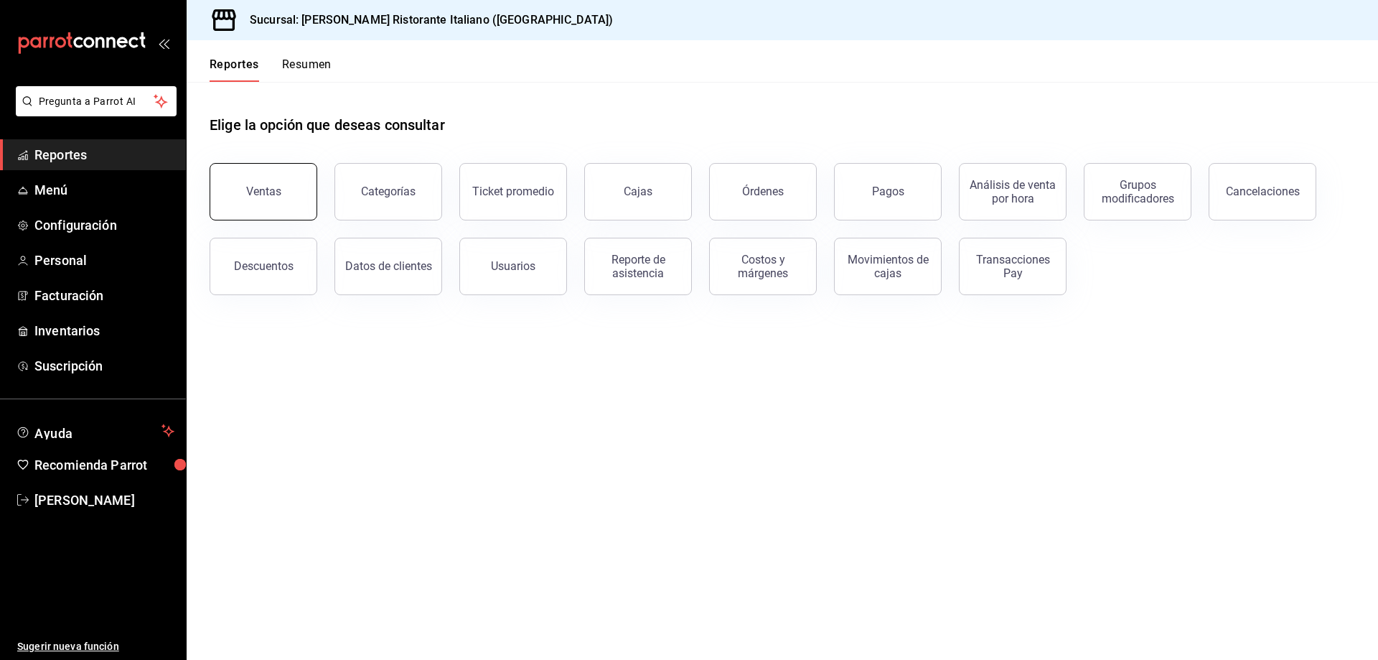
click at [271, 192] on div "Ventas" at bounding box center [263, 191] width 35 height 14
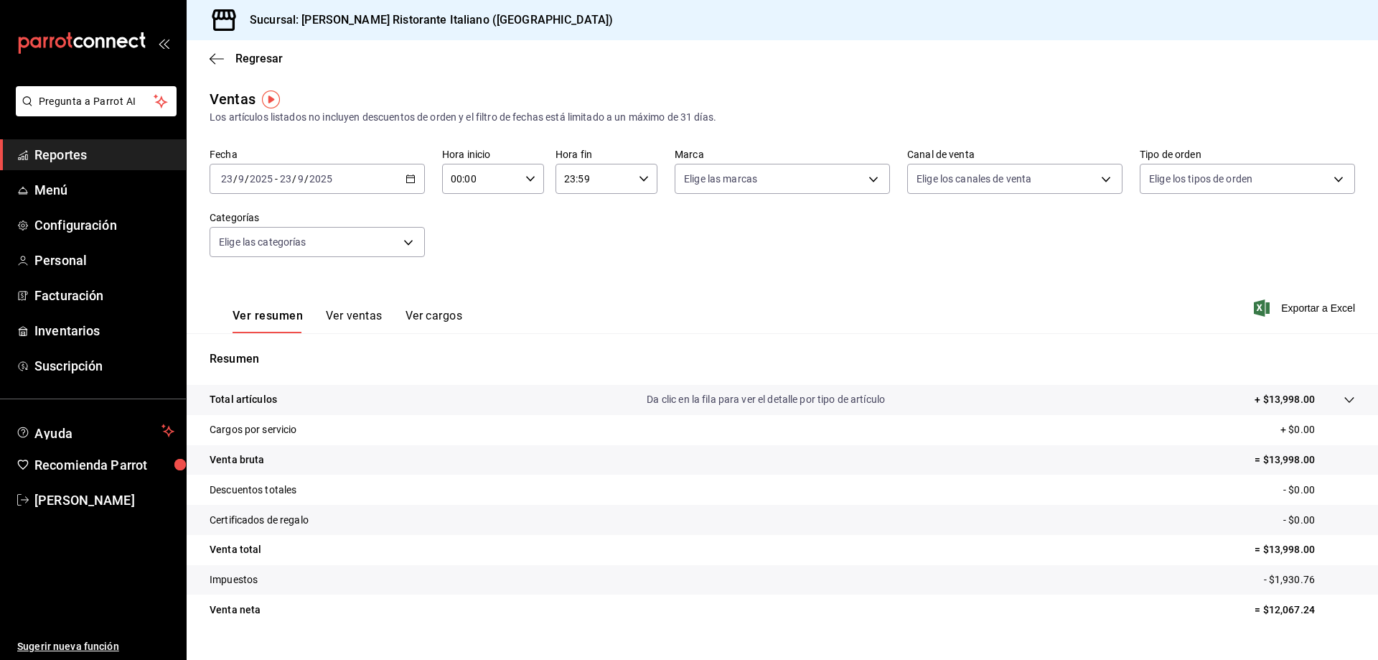
click at [406, 177] on icon "button" at bounding box center [410, 179] width 10 height 10
click at [268, 351] on span "Rango de fechas" at bounding box center [277, 351] width 111 height 15
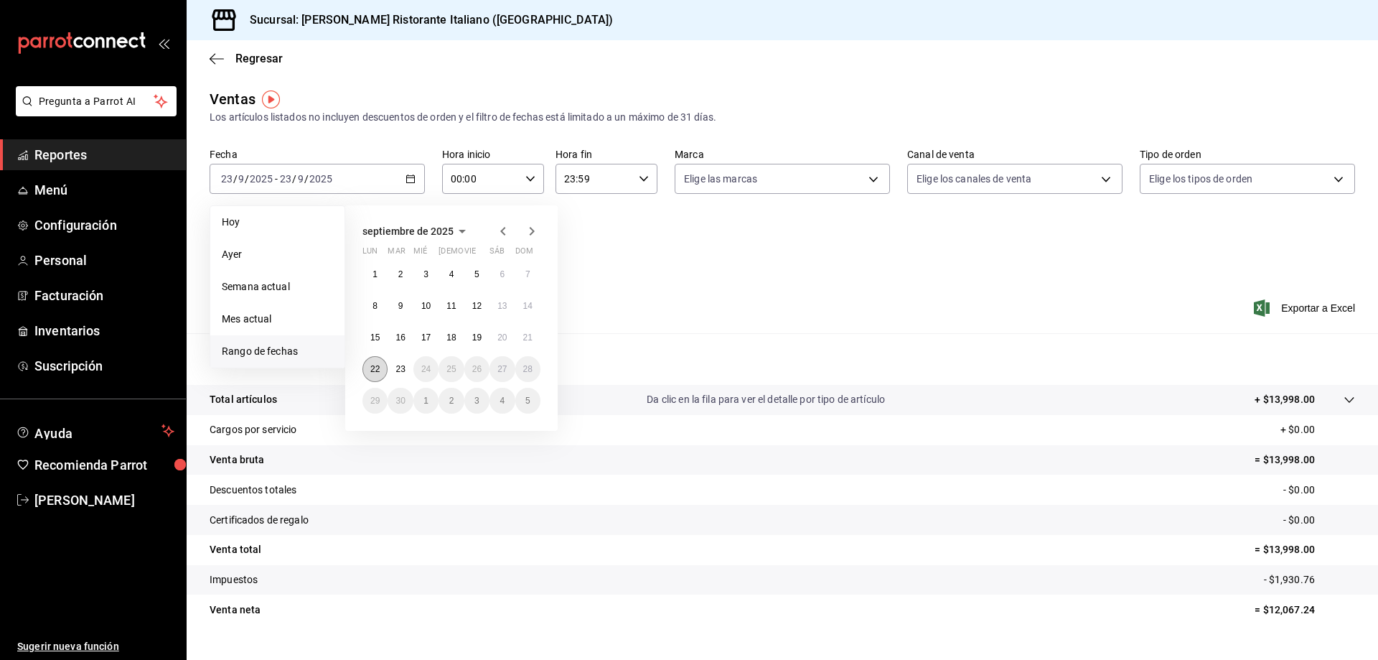
click at [375, 365] on abbr "22" at bounding box center [374, 369] width 9 height 10
click at [403, 366] on abbr "23" at bounding box center [399, 369] width 9 height 10
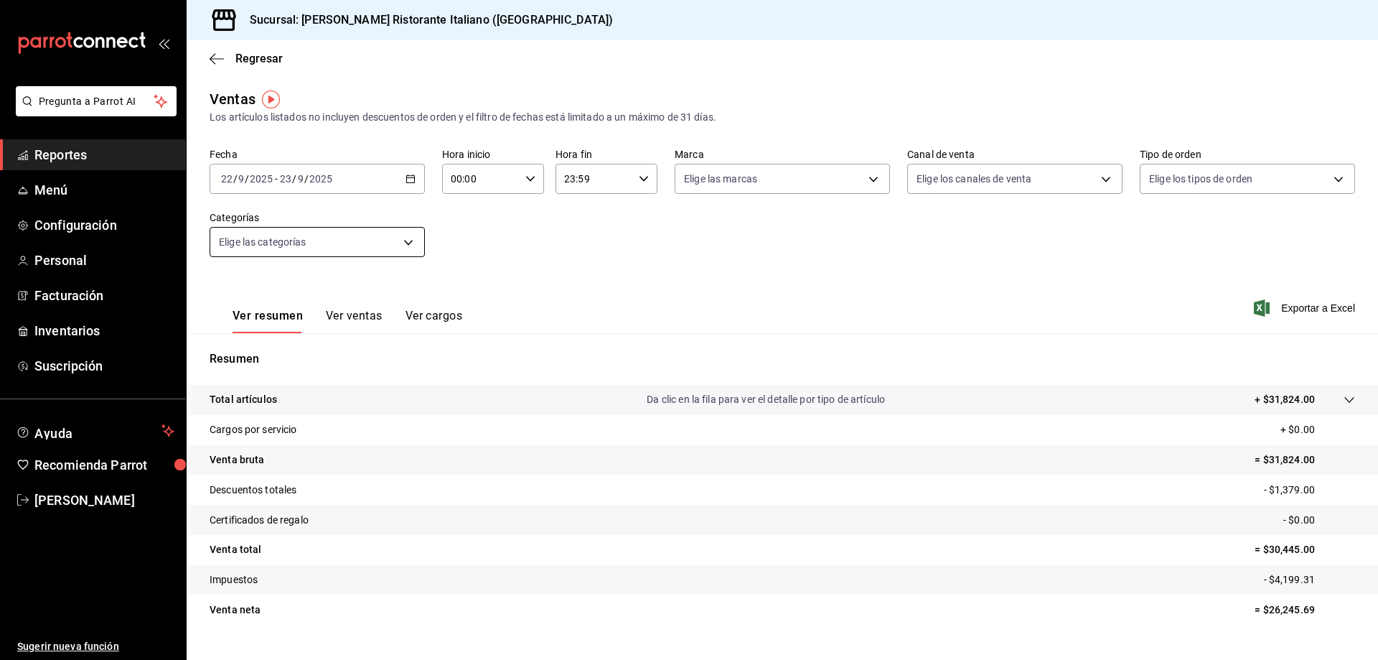
click at [405, 242] on body "Pregunta a Parrot AI Reportes Menú Configuración Personal Facturación Inventari…" at bounding box center [689, 330] width 1378 height 660
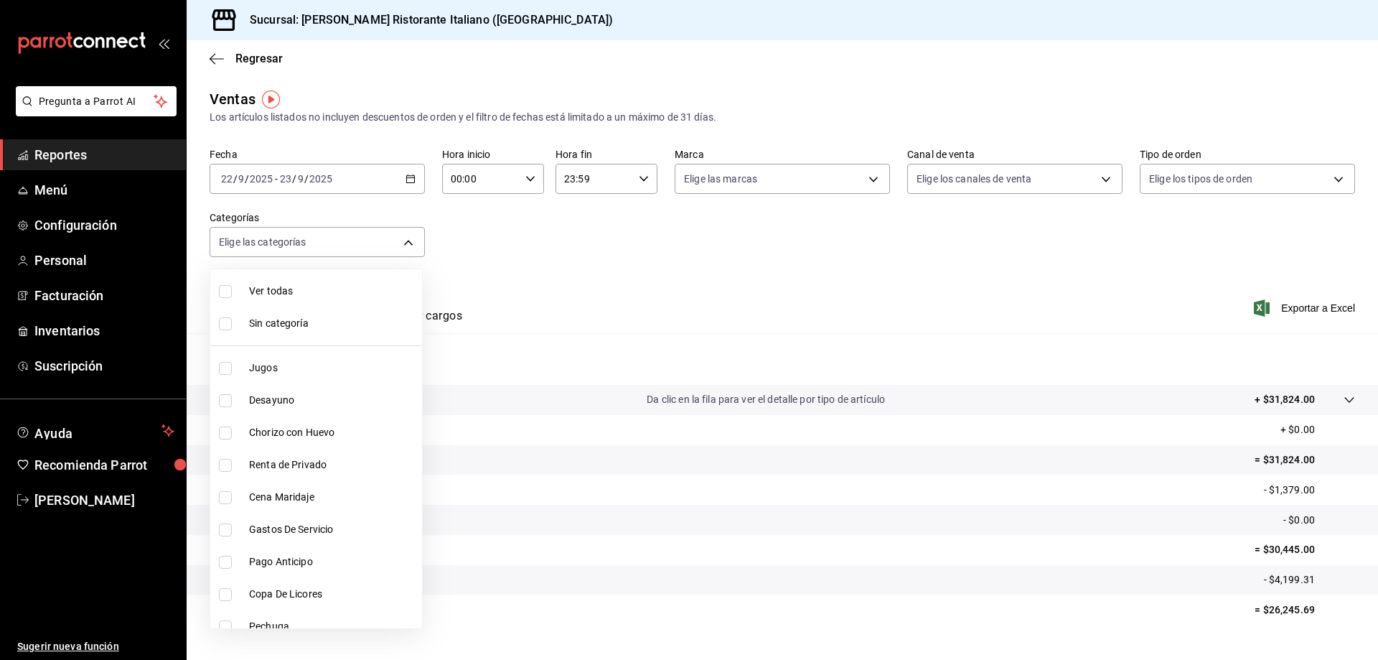
click at [410, 244] on div at bounding box center [689, 330] width 1378 height 660
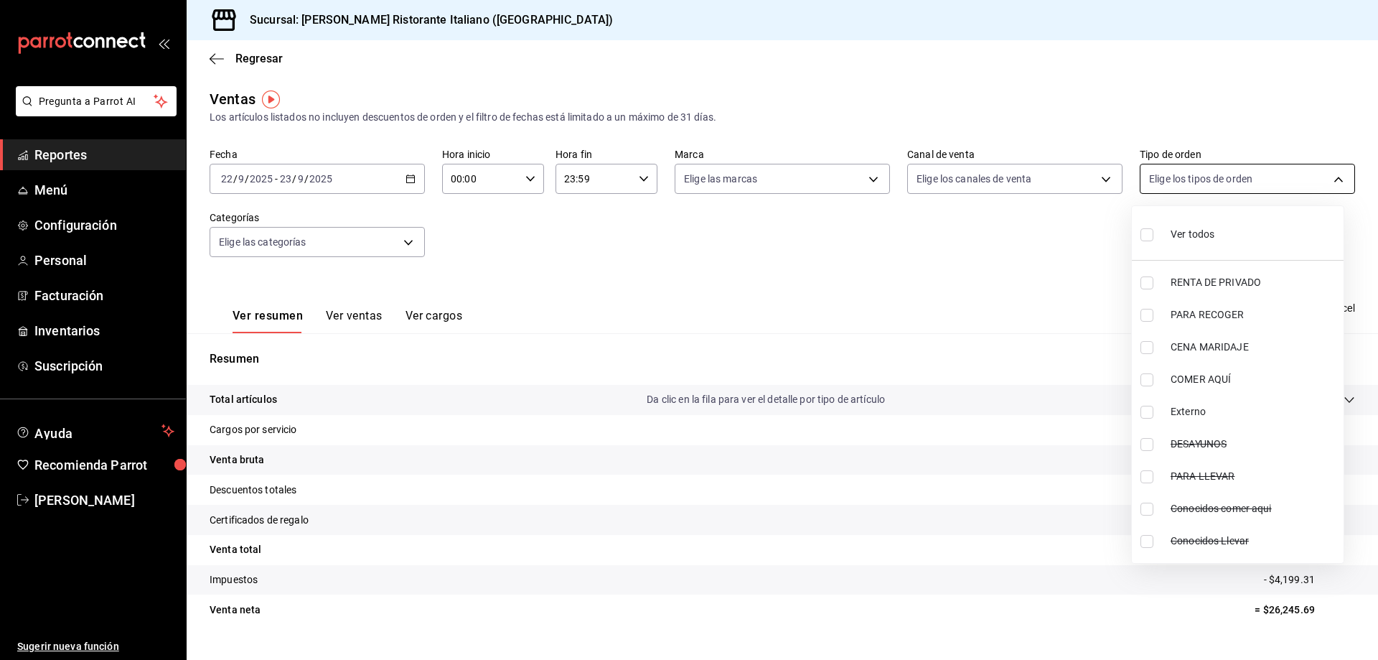
click at [1163, 173] on body "Pregunta a Parrot AI Reportes Menú Configuración Personal Facturación Inventari…" at bounding box center [689, 330] width 1378 height 660
click at [1163, 173] on div at bounding box center [689, 330] width 1378 height 660
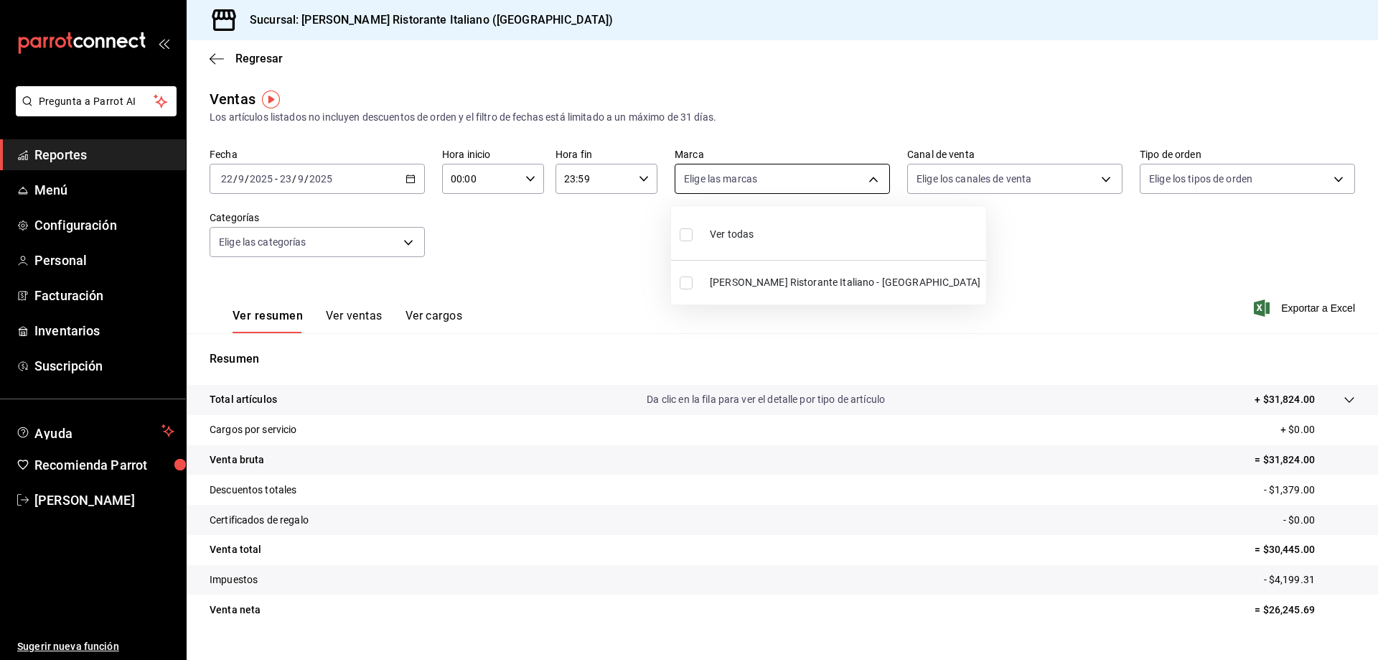
click at [786, 185] on body "Pregunta a Parrot AI Reportes Menú Configuración Personal Facturación Inventari…" at bounding box center [689, 330] width 1378 height 660
click at [786, 185] on div at bounding box center [689, 330] width 1378 height 660
click at [263, 58] on span "Regresar" at bounding box center [258, 59] width 47 height 14
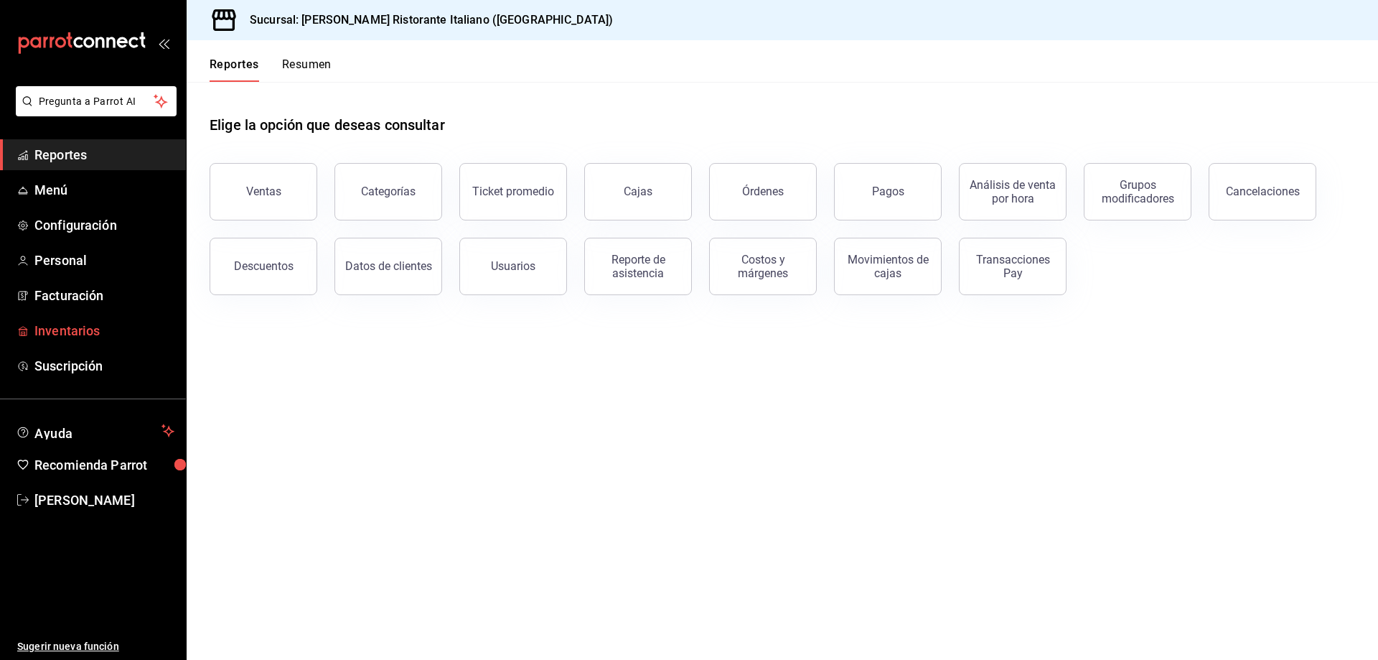
click at [89, 330] on span "Inventarios" at bounding box center [104, 330] width 140 height 19
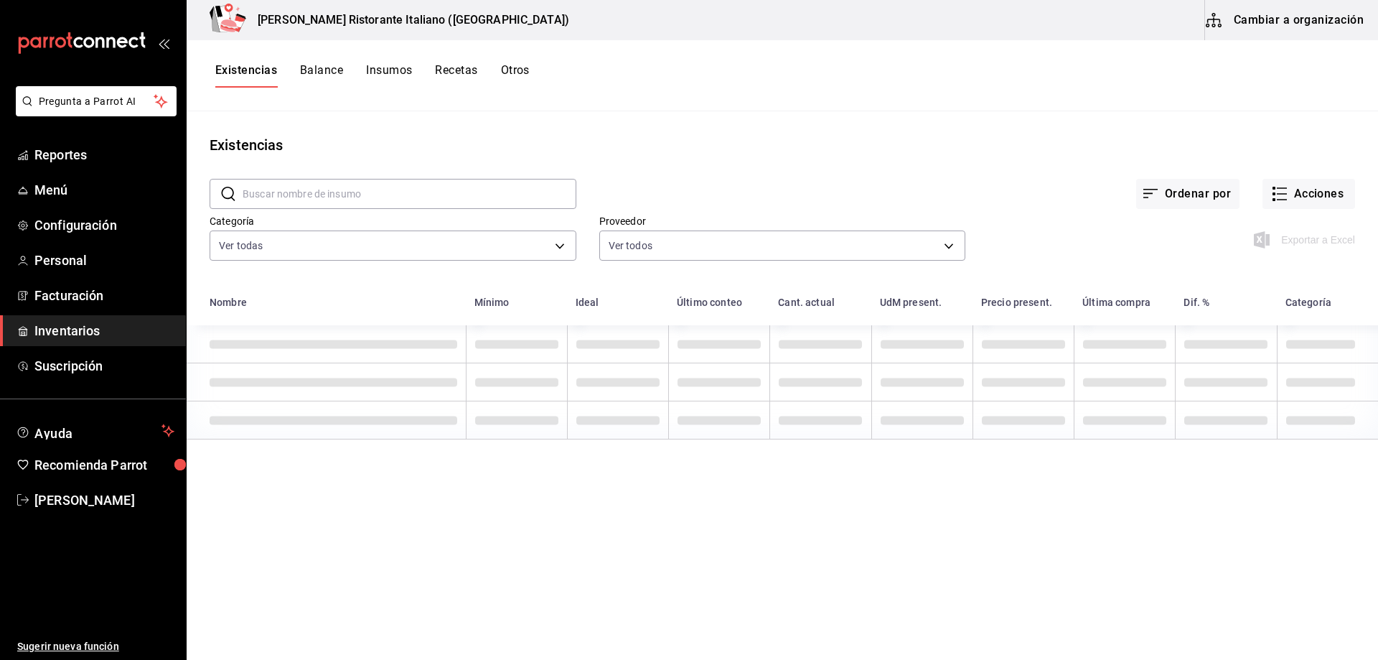
click at [329, 71] on button "Balance" at bounding box center [321, 75] width 43 height 24
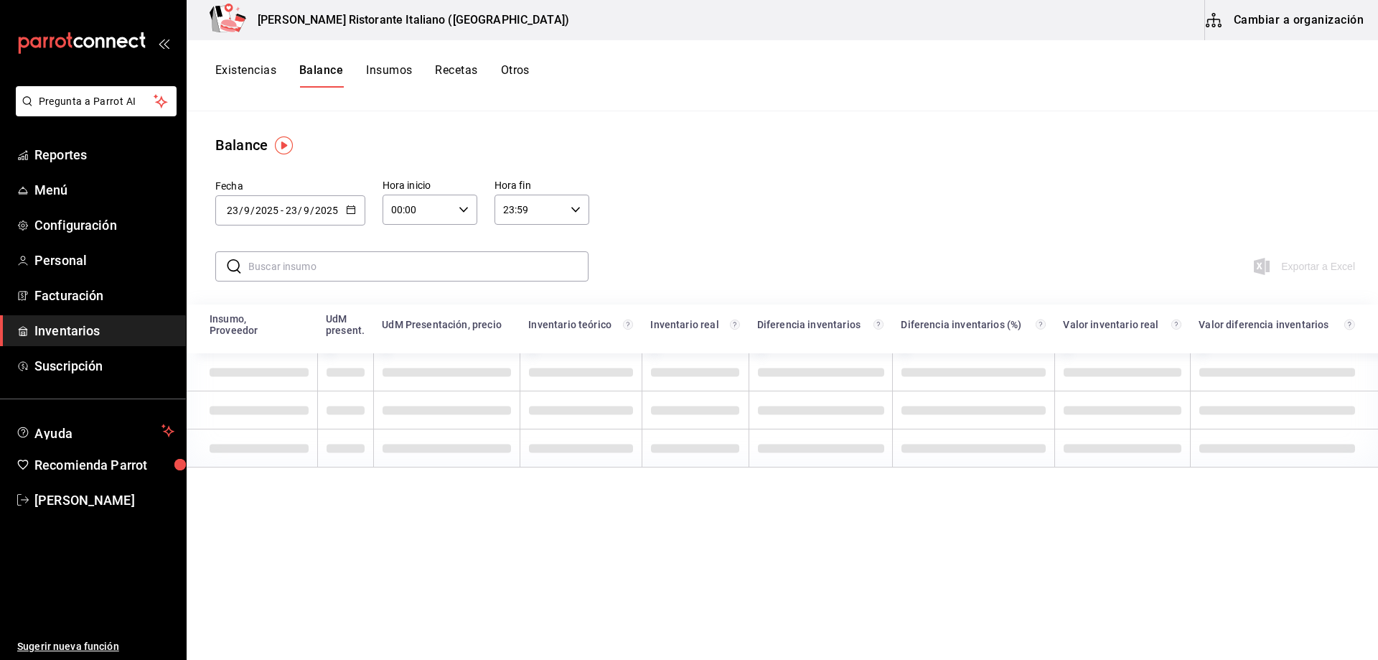
click at [351, 205] on icon "button" at bounding box center [351, 210] width 10 height 10
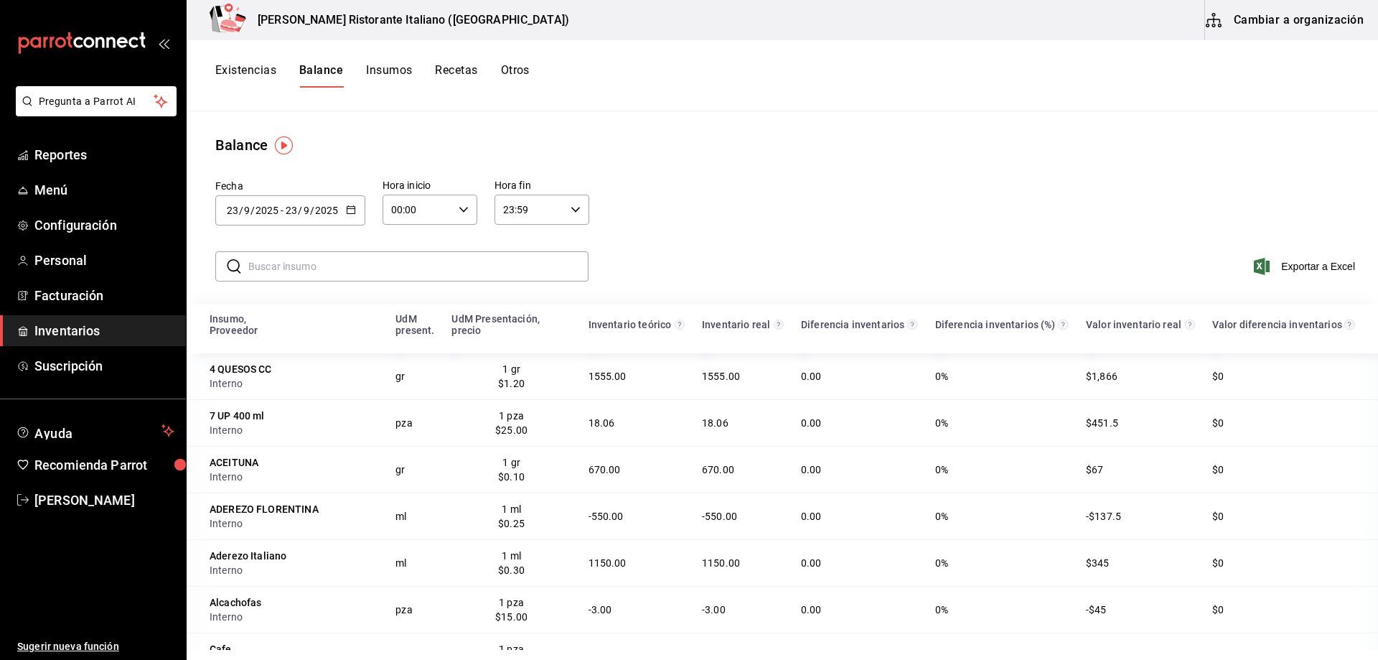
click at [353, 207] on icon "button" at bounding box center [351, 210] width 10 height 10
click at [289, 484] on li "Rango de fechas" at bounding box center [283, 482] width 136 height 32
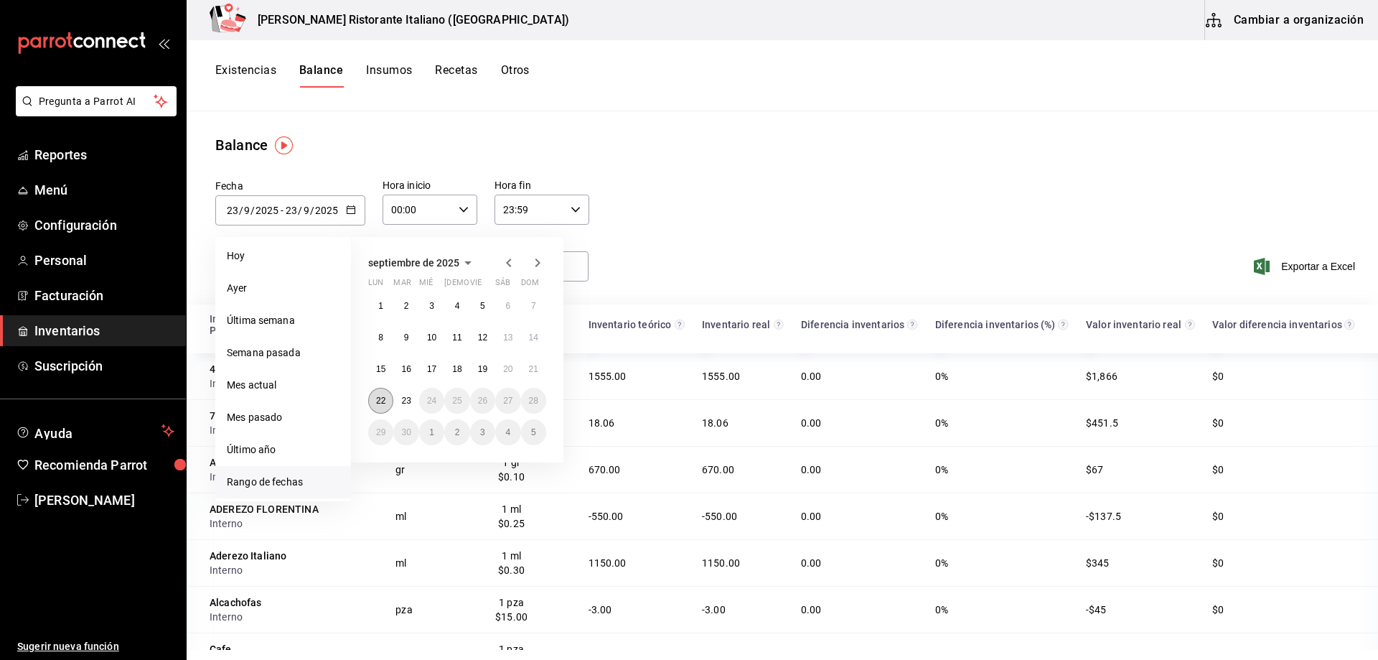
click at [375, 400] on button "22" at bounding box center [380, 401] width 25 height 26
click at [411, 395] on abbr "23" at bounding box center [405, 400] width 9 height 10
type input "[DATE]"
type input "22"
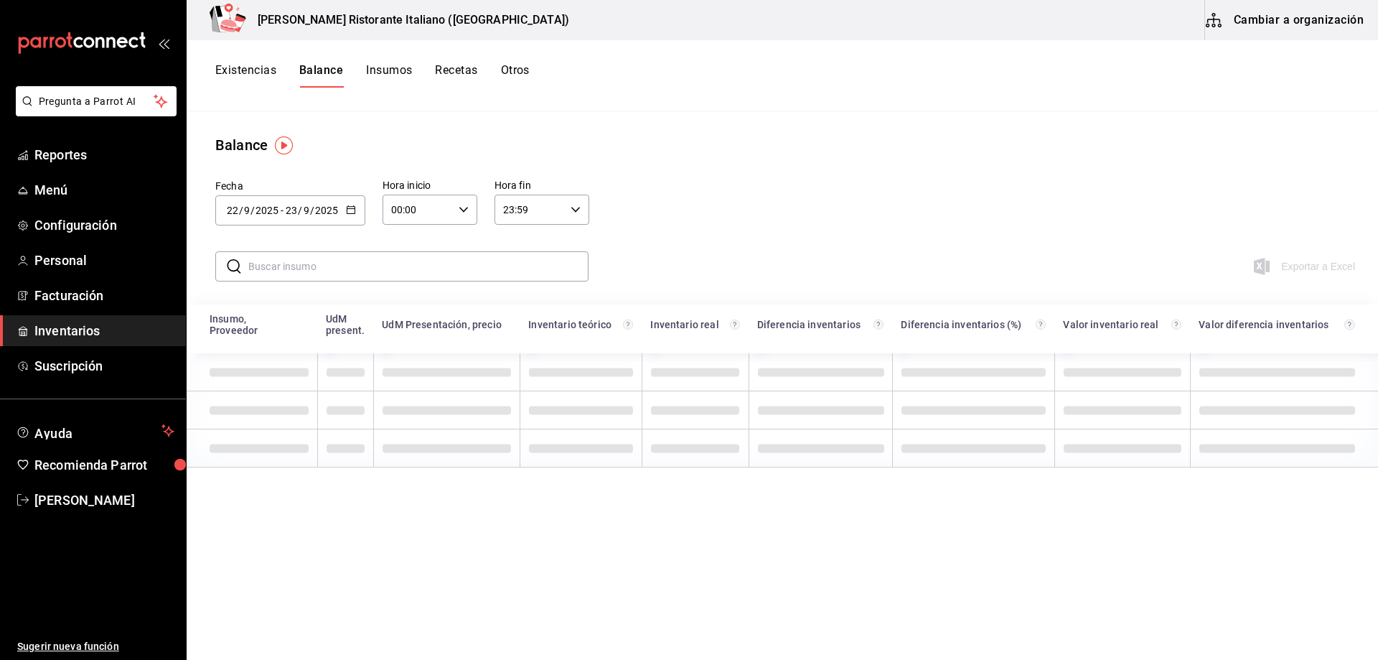
click at [373, 263] on input "text" at bounding box center [418, 266] width 340 height 29
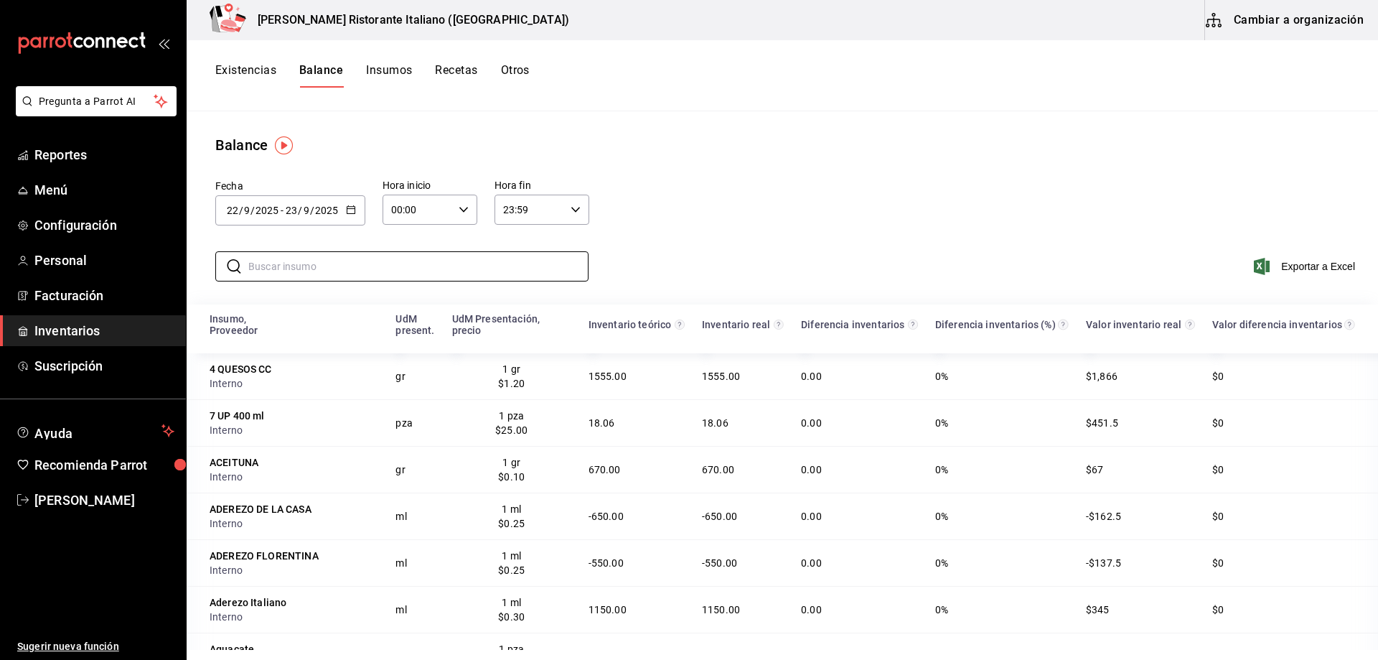
click at [650, 187] on div "Fecha [DATE] [DATE] - [DATE] [DATE] septiembre de 2025 lun mar [PERSON_NAME] vi…" at bounding box center [782, 201] width 1191 height 90
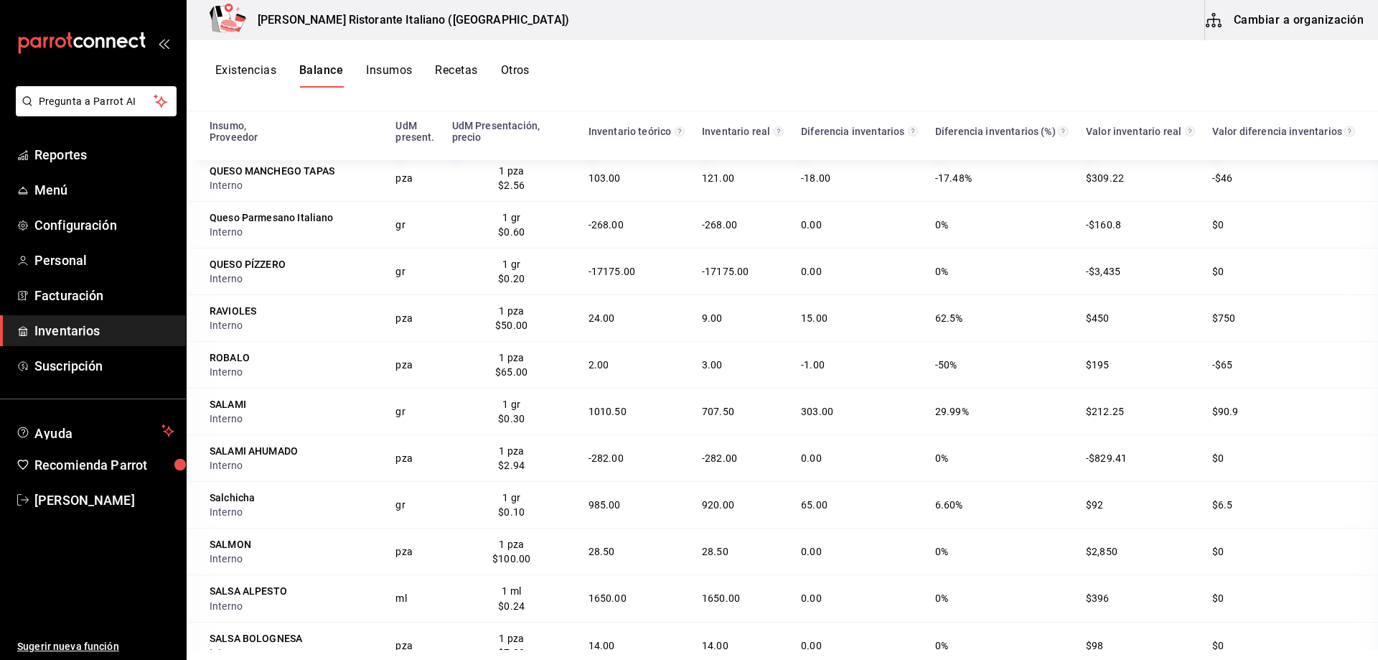
scroll to position [3265, 0]
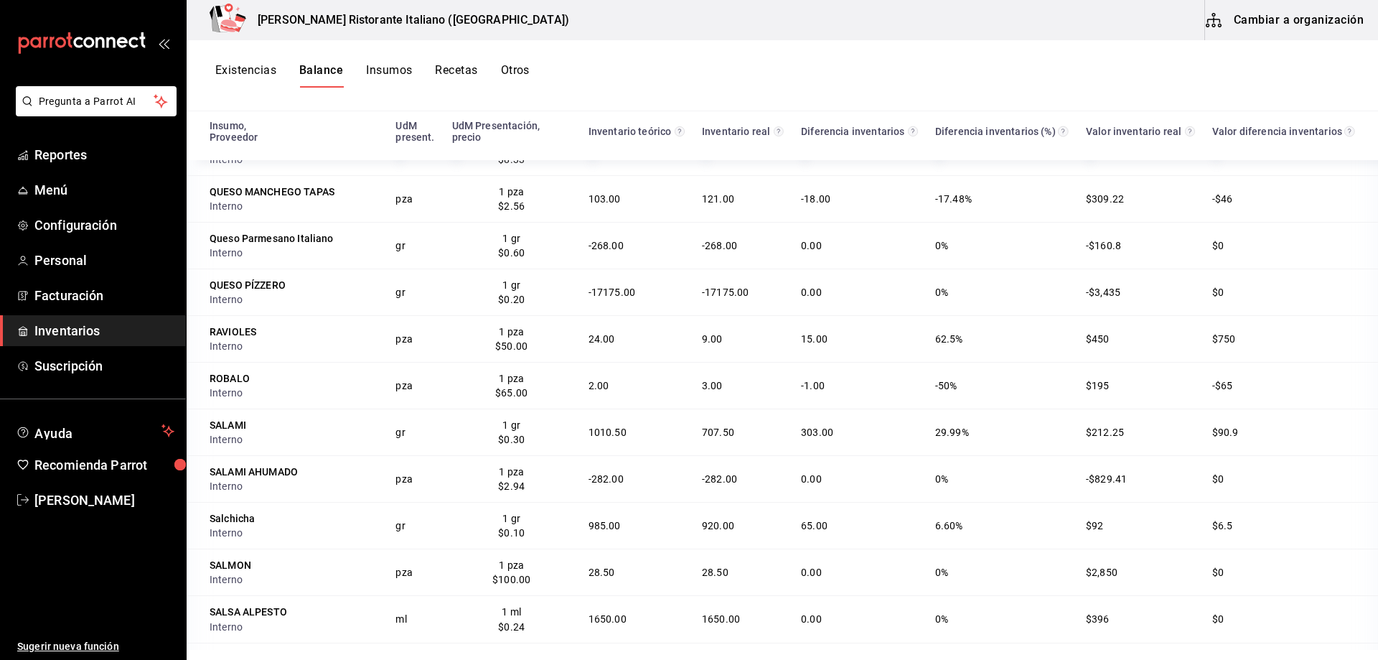
click at [231, 429] on div "SALAMI" at bounding box center [294, 425] width 169 height 14
click at [268, 429] on div "SALAMI" at bounding box center [294, 425] width 169 height 14
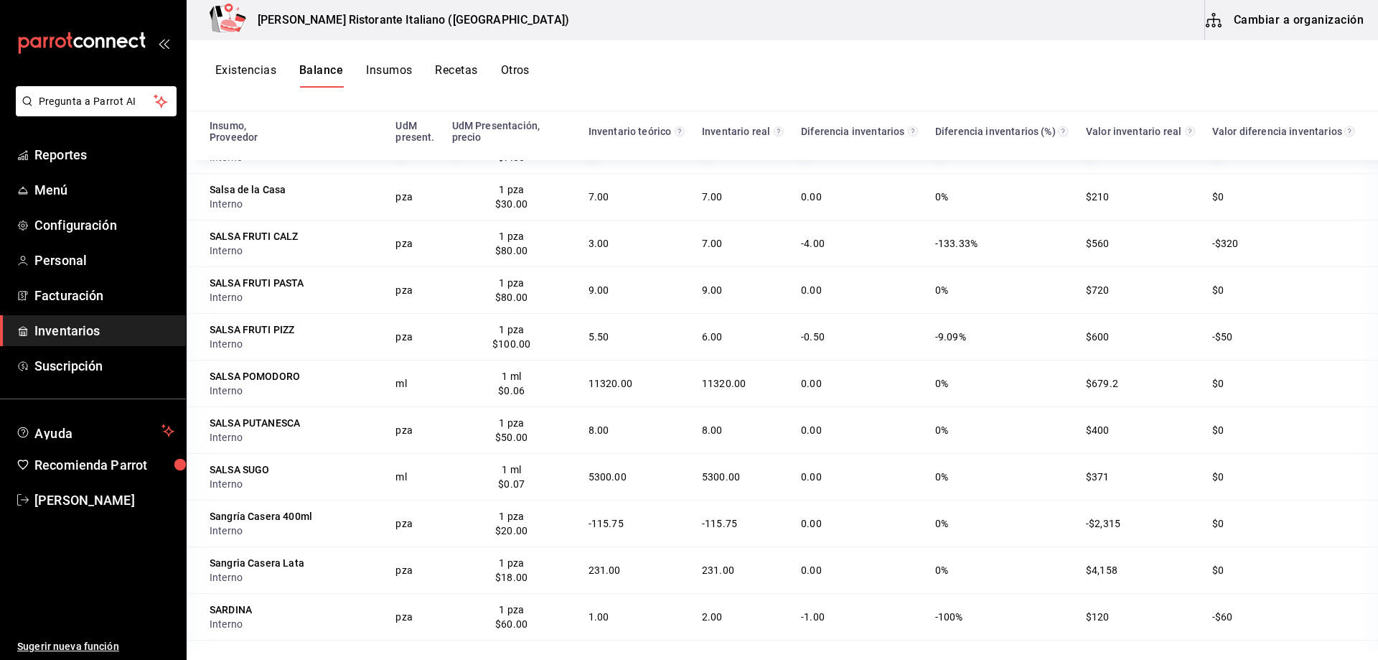
scroll to position [3840, 0]
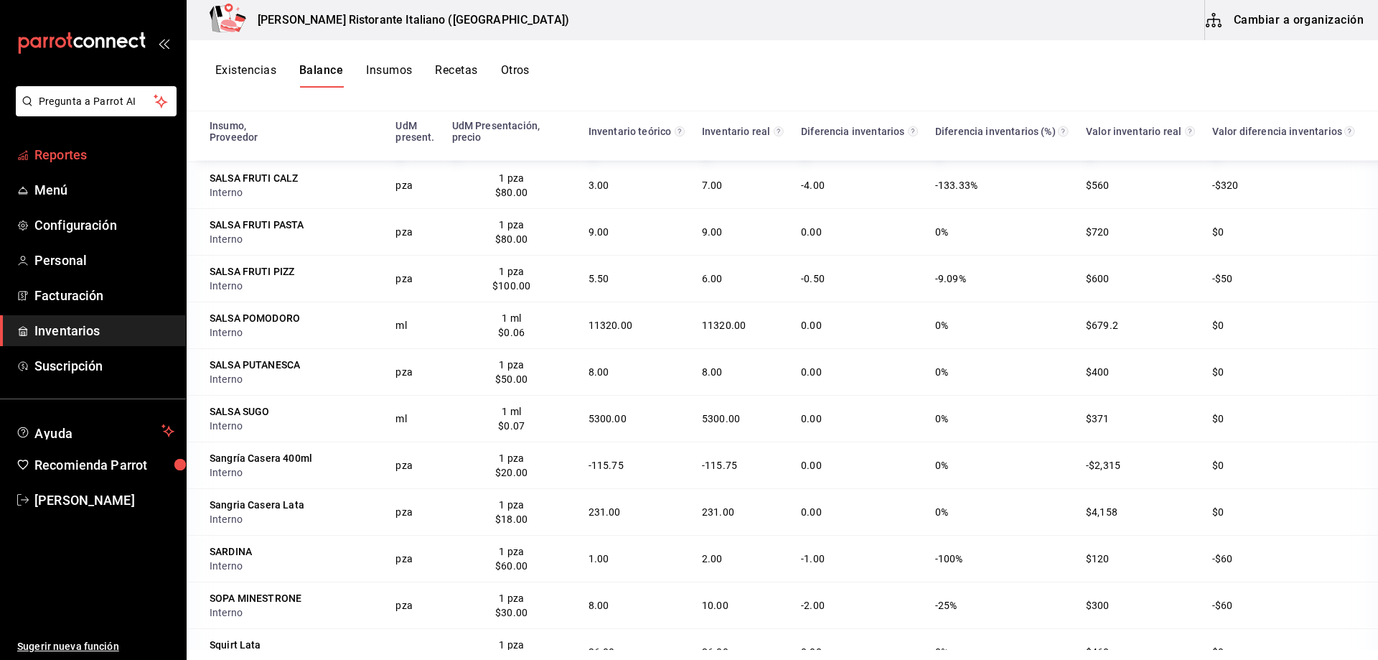
click at [73, 150] on span "Reportes" at bounding box center [104, 154] width 140 height 19
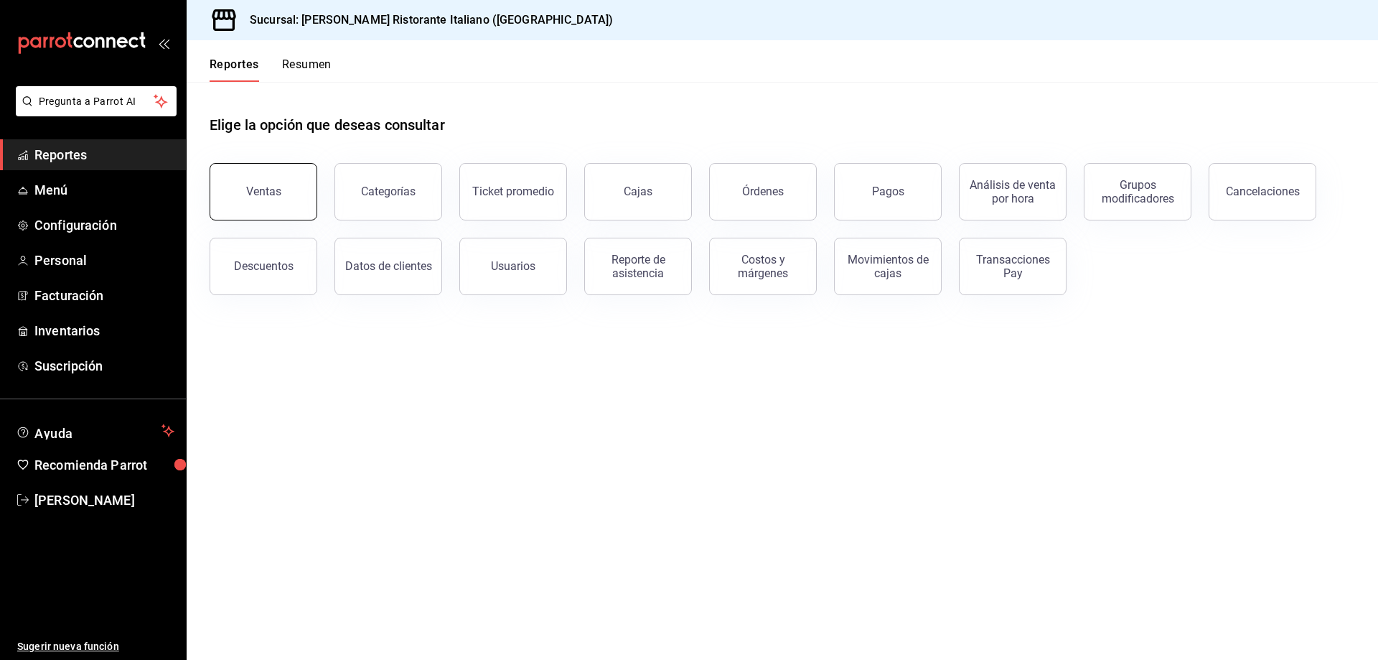
click at [249, 194] on div "Ventas" at bounding box center [263, 191] width 35 height 14
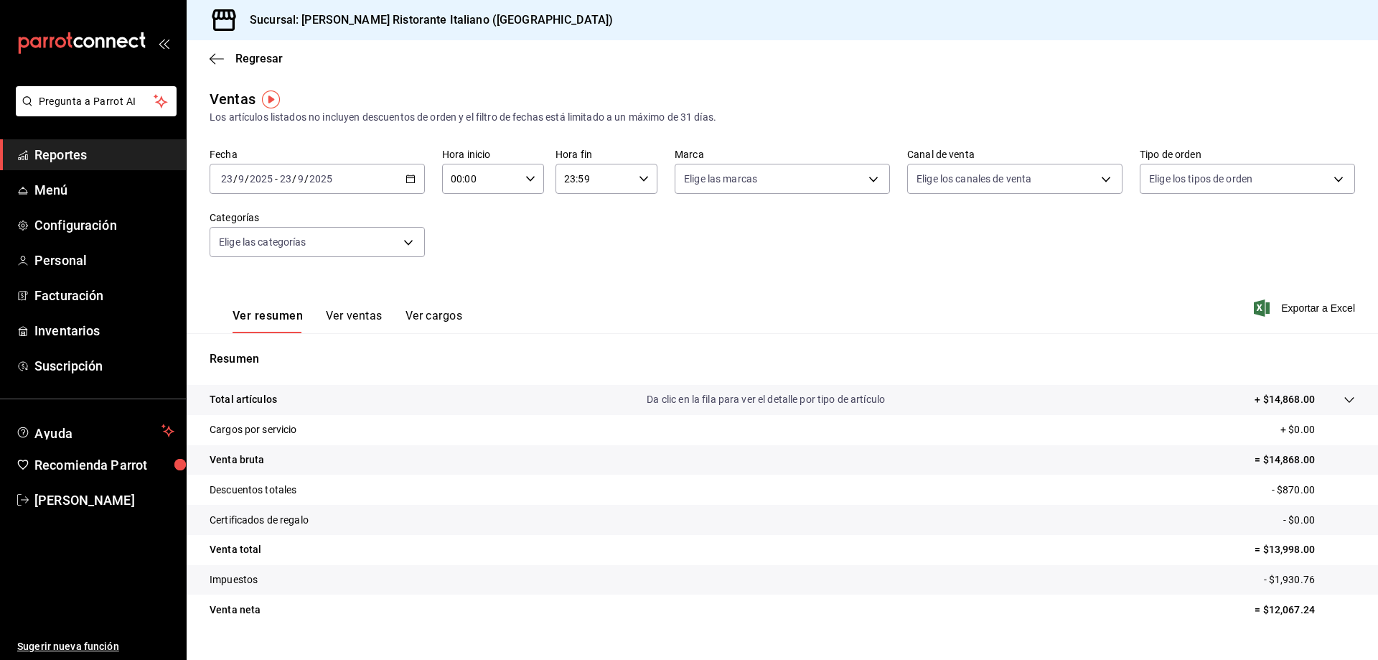
click at [346, 311] on button "Ver ventas" at bounding box center [354, 321] width 57 height 24
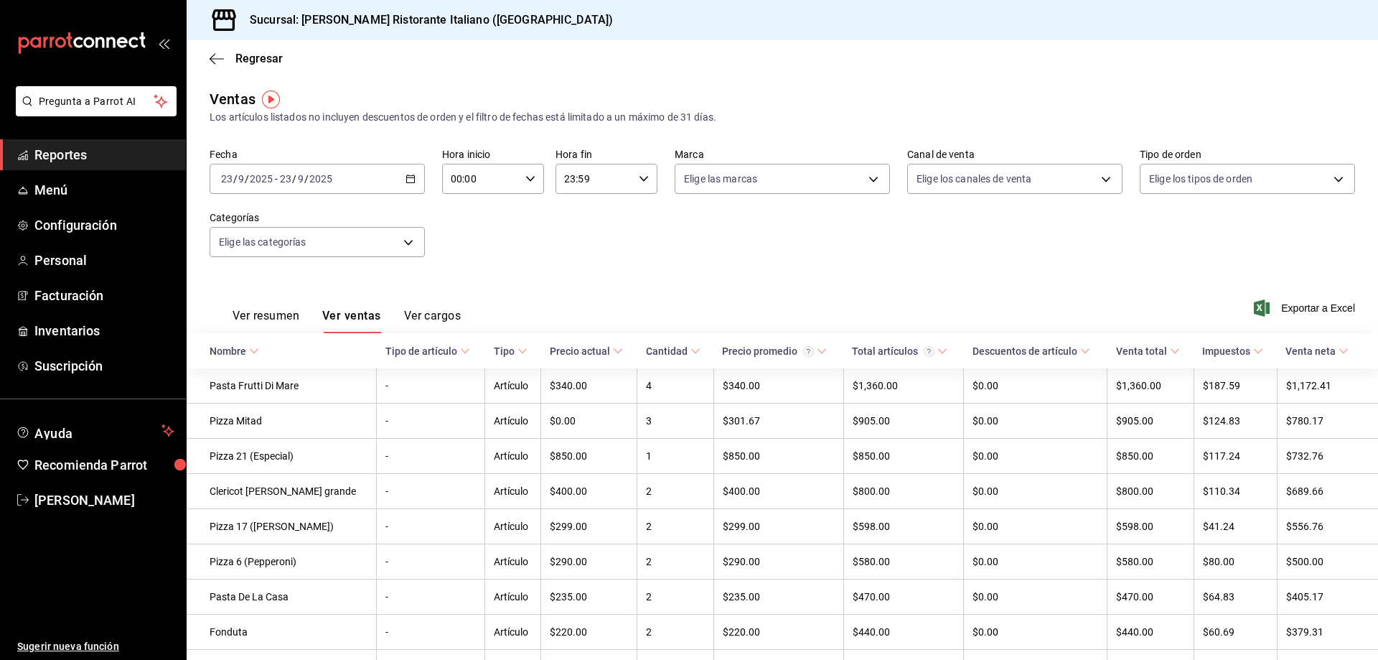
click at [406, 177] on \(Stroke\) "button" at bounding box center [410, 179] width 9 height 8
click at [267, 348] on span "Rango de fechas" at bounding box center [277, 351] width 111 height 15
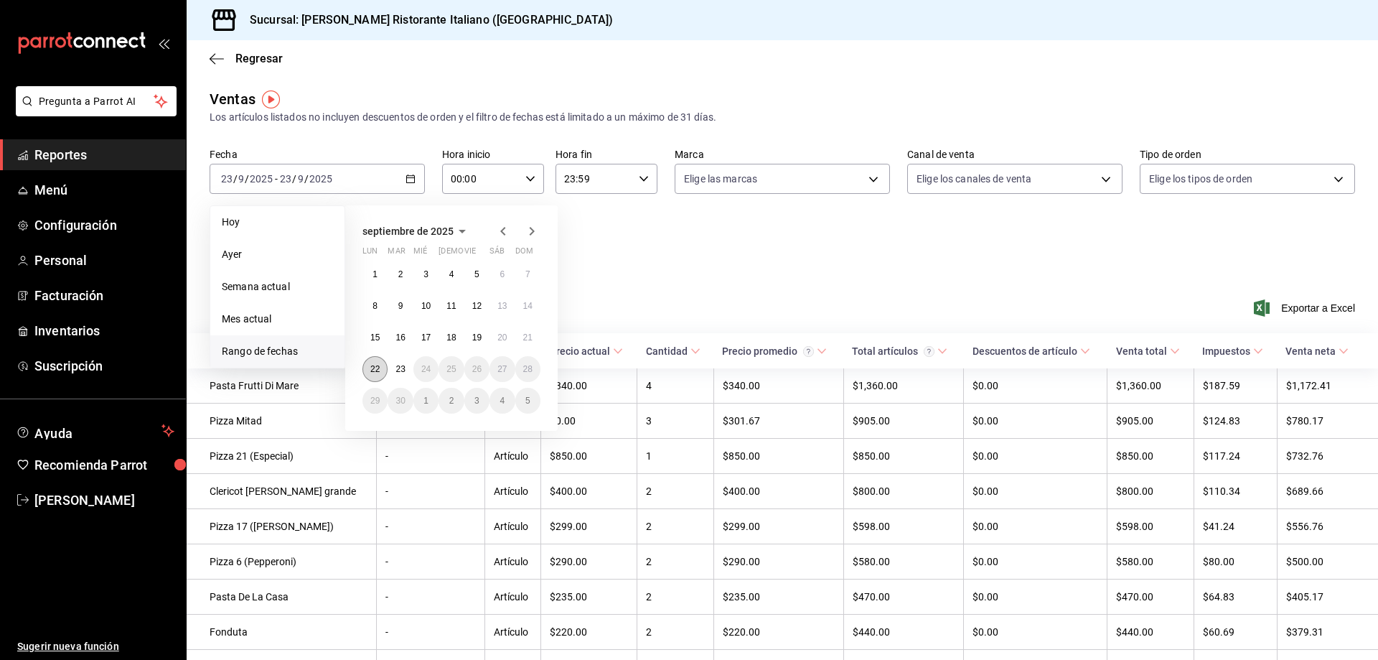
click at [372, 365] on abbr "22" at bounding box center [374, 369] width 9 height 10
click at [400, 366] on abbr "23" at bounding box center [399, 369] width 9 height 10
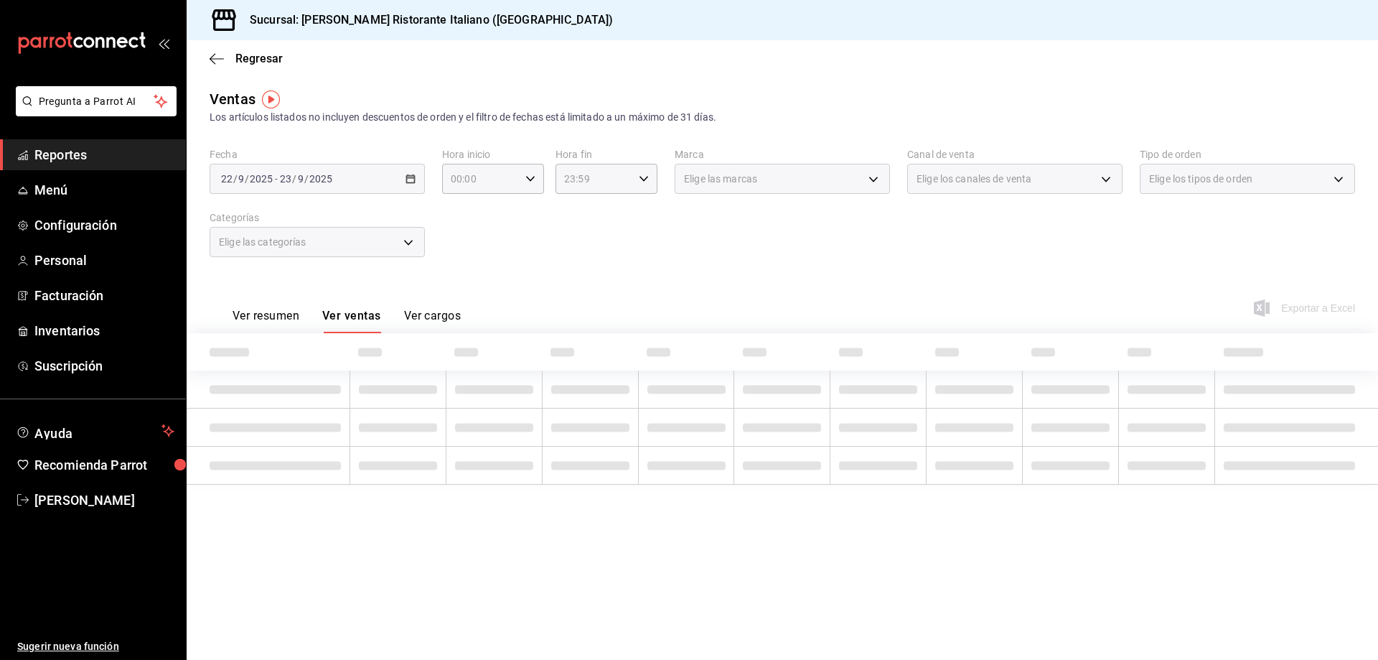
click at [624, 271] on div "Fecha [DATE] [DATE] - [DATE] [DATE] Hora inicio 00:00 Hora inicio Hora fin 23:5…" at bounding box center [782, 211] width 1145 height 126
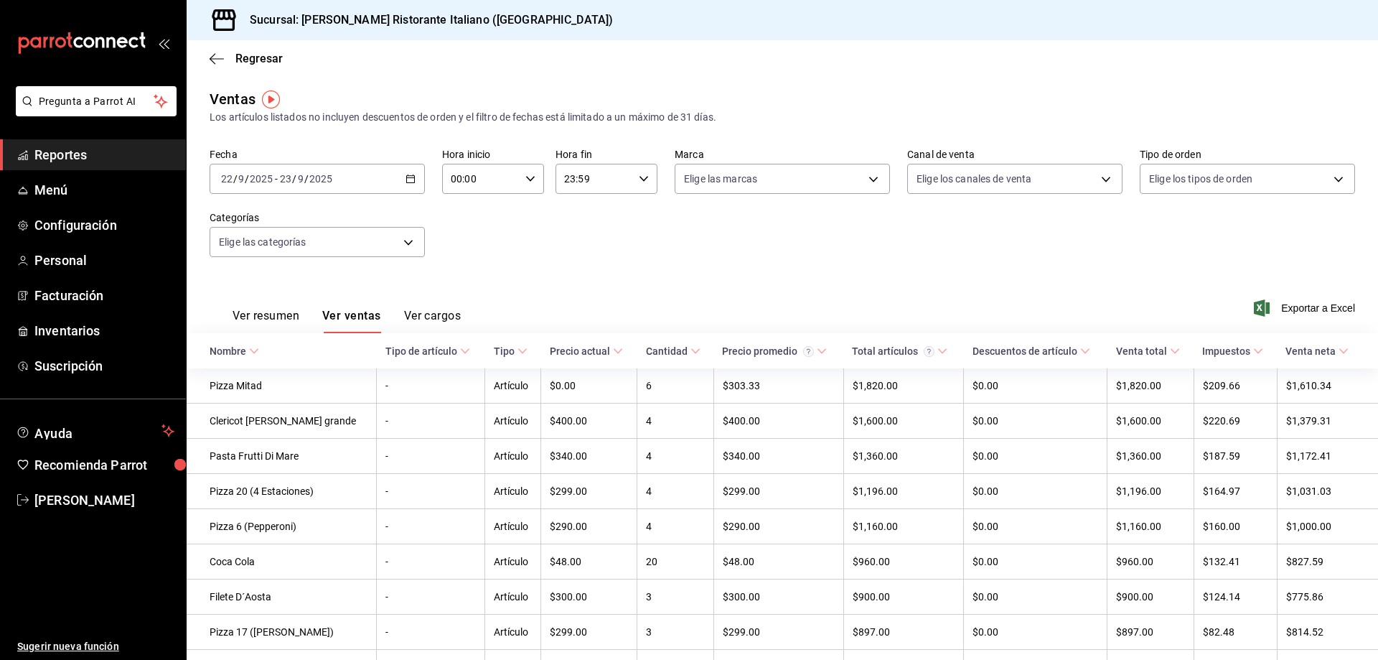
click at [408, 175] on \(Stroke\) "button" at bounding box center [408, 174] width 1 height 1
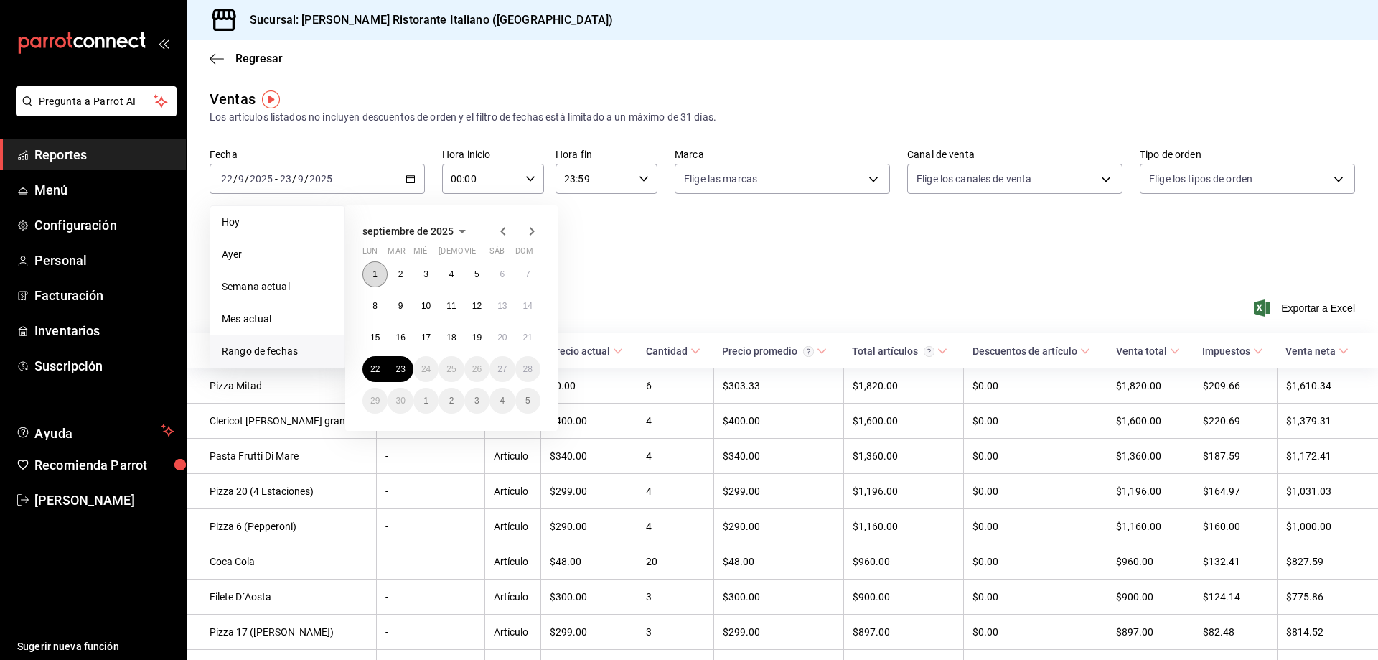
click at [380, 269] on button "1" at bounding box center [374, 274] width 25 height 26
click at [403, 372] on abbr "23" at bounding box center [399, 369] width 9 height 10
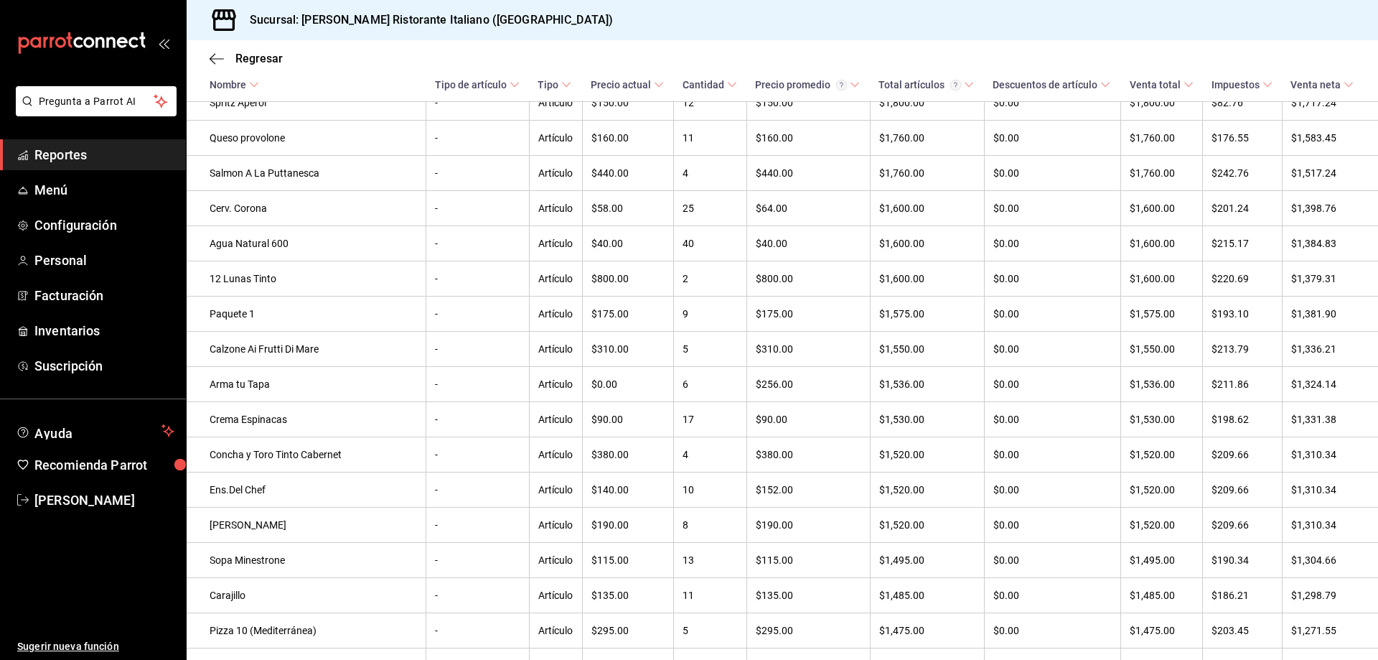
scroll to position [3947, 0]
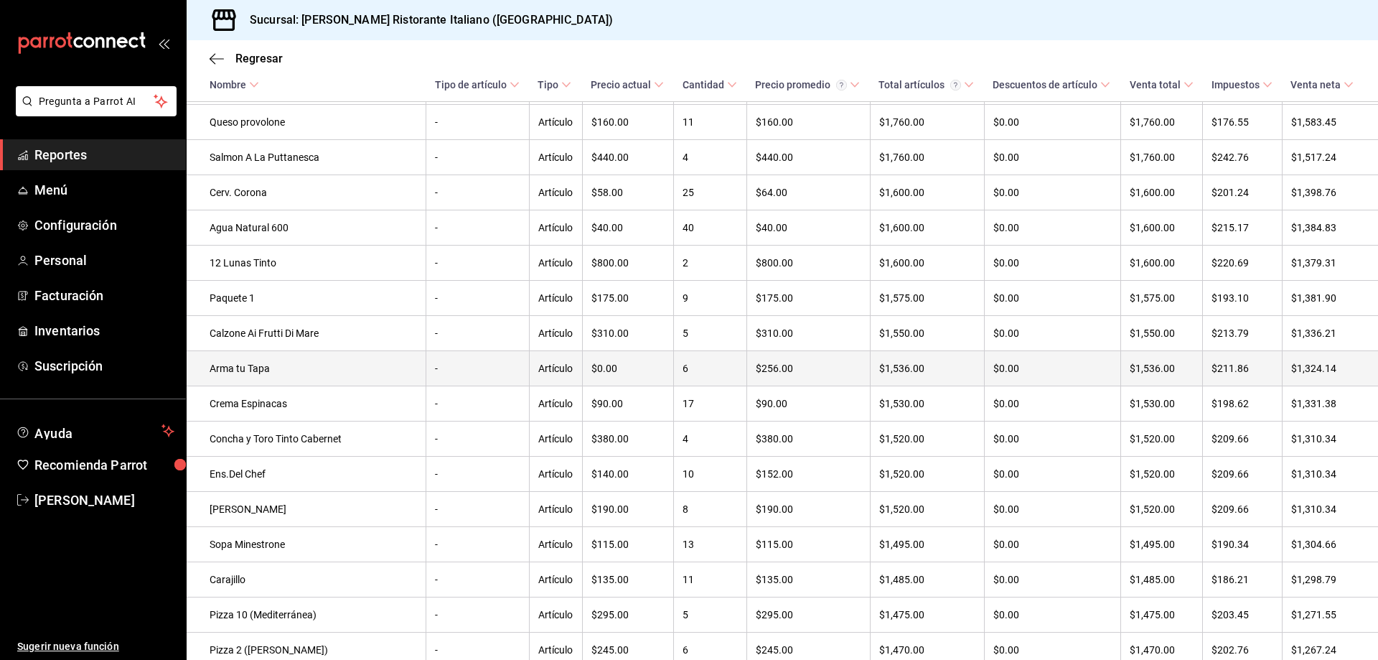
click at [264, 386] on td "Arma tu Tapa" at bounding box center [307, 368] width 240 height 35
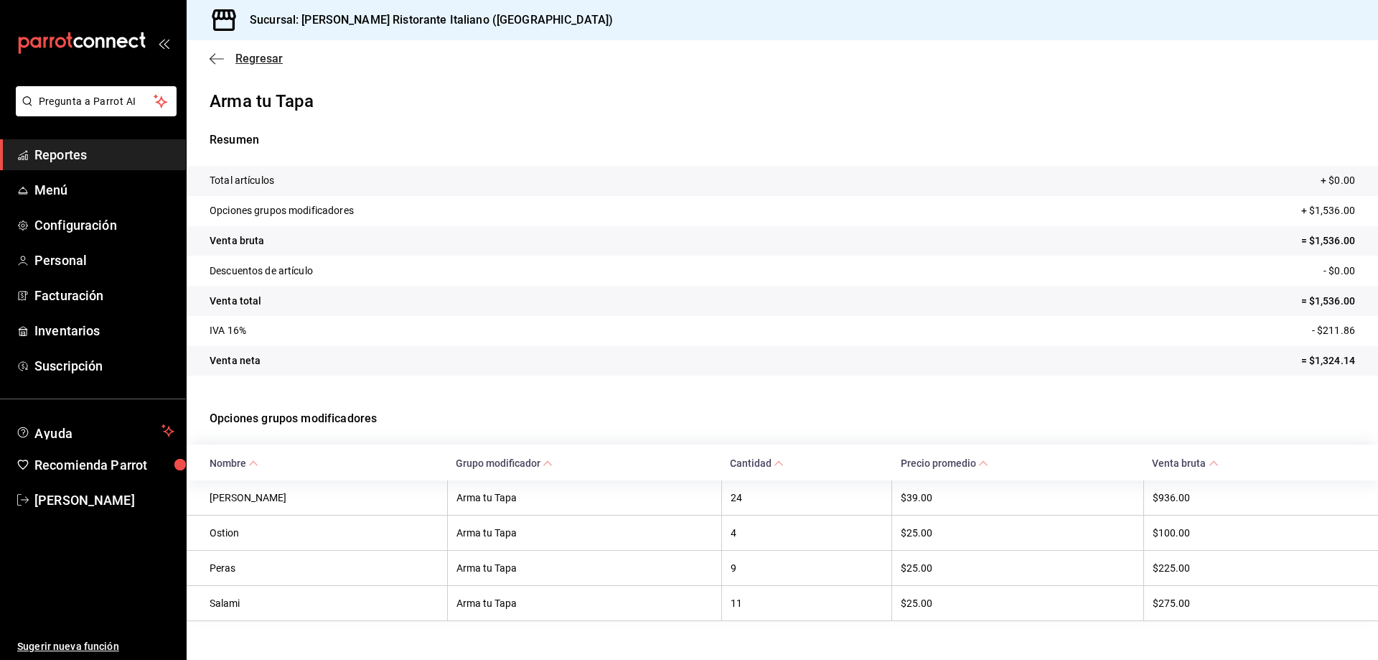
click at [246, 57] on span "Regresar" at bounding box center [258, 59] width 47 height 14
click at [218, 55] on icon "button" at bounding box center [217, 58] width 14 height 13
click at [76, 149] on span "Reportes" at bounding box center [104, 154] width 140 height 19
